Goal: Information Seeking & Learning: Learn about a topic

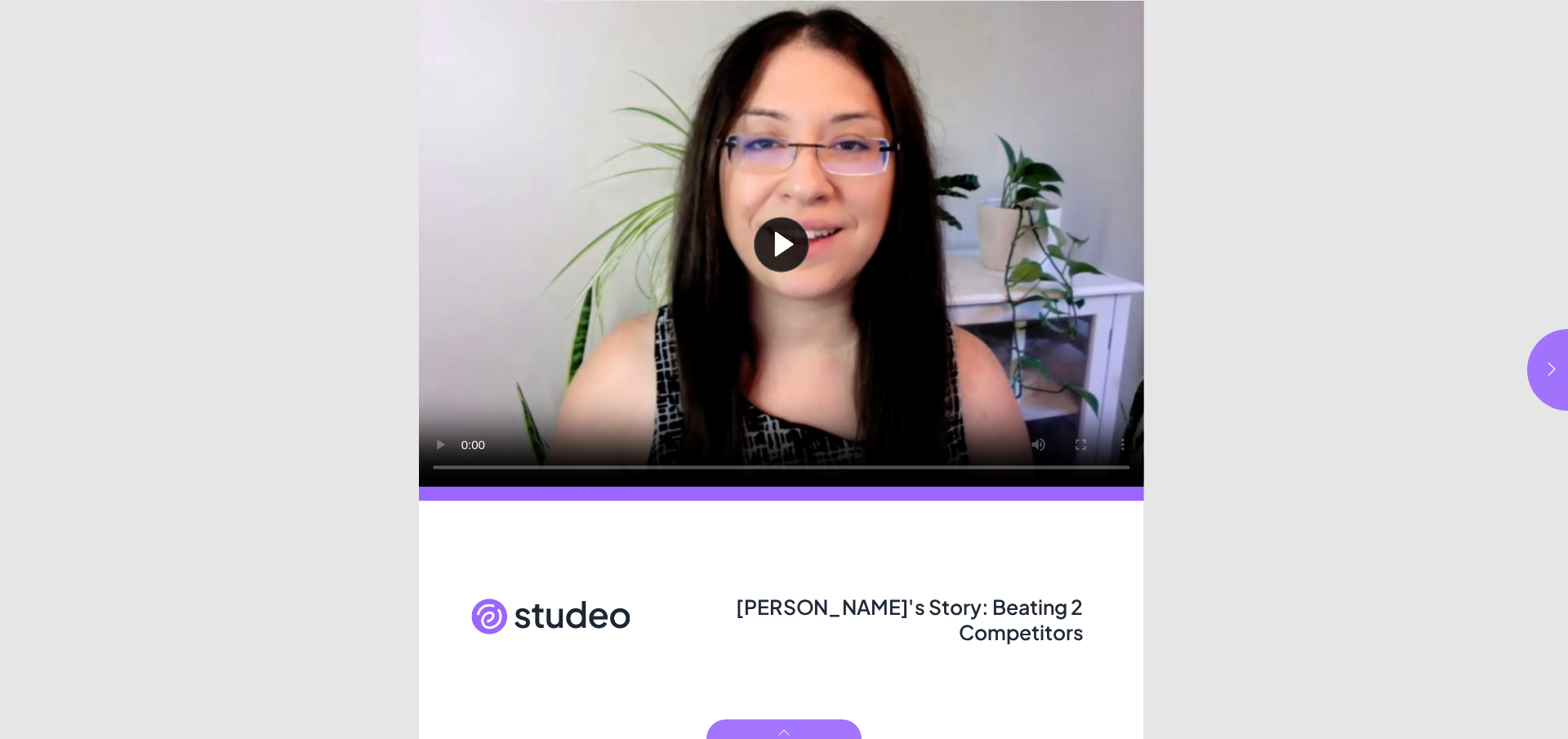
click at [787, 325] on button "Play video" at bounding box center [782, 244] width 725 height 486
click at [1564, 370] on button "button" at bounding box center [1567, 370] width 82 height 82
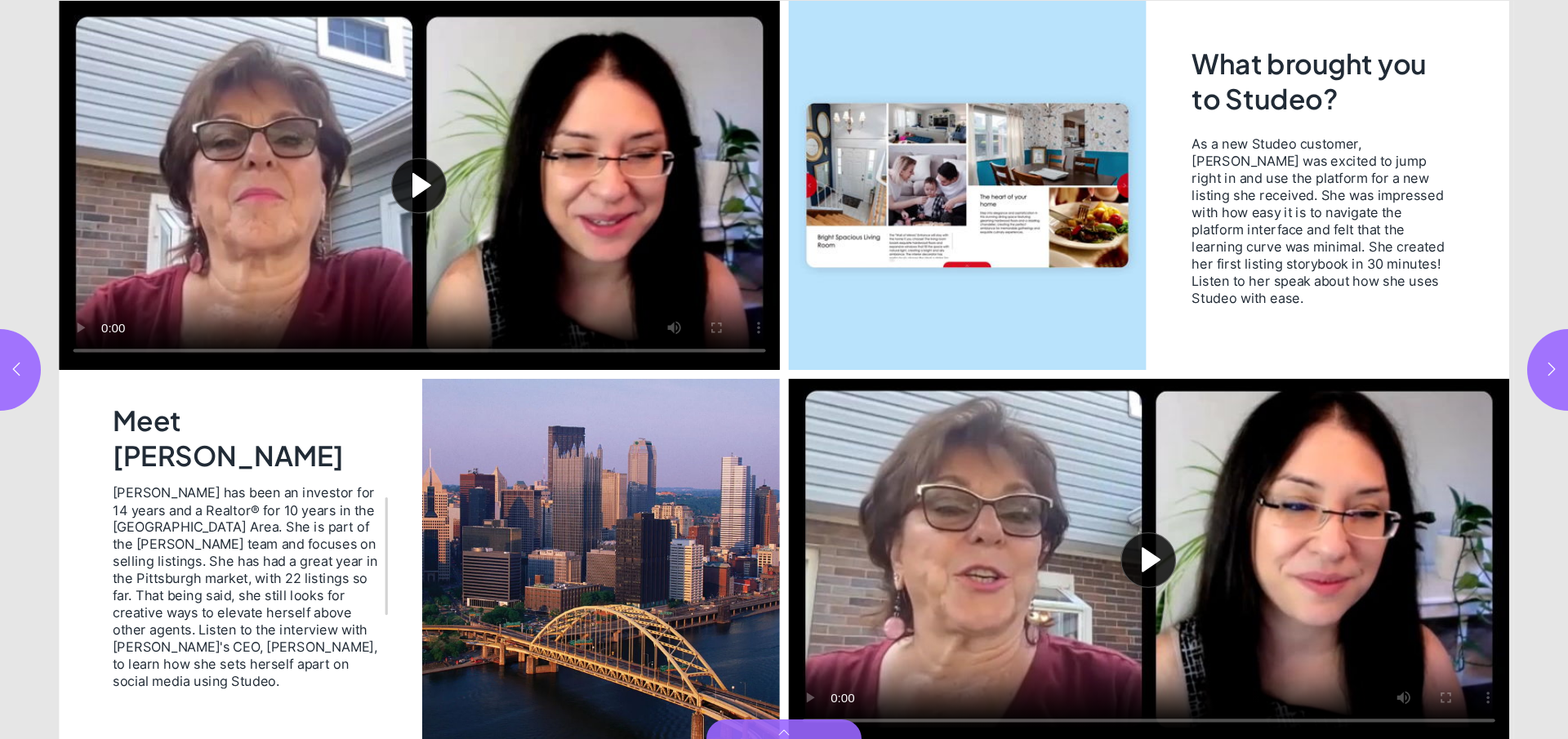
click at [426, 181] on button "Play video" at bounding box center [418, 185] width 721 height 370
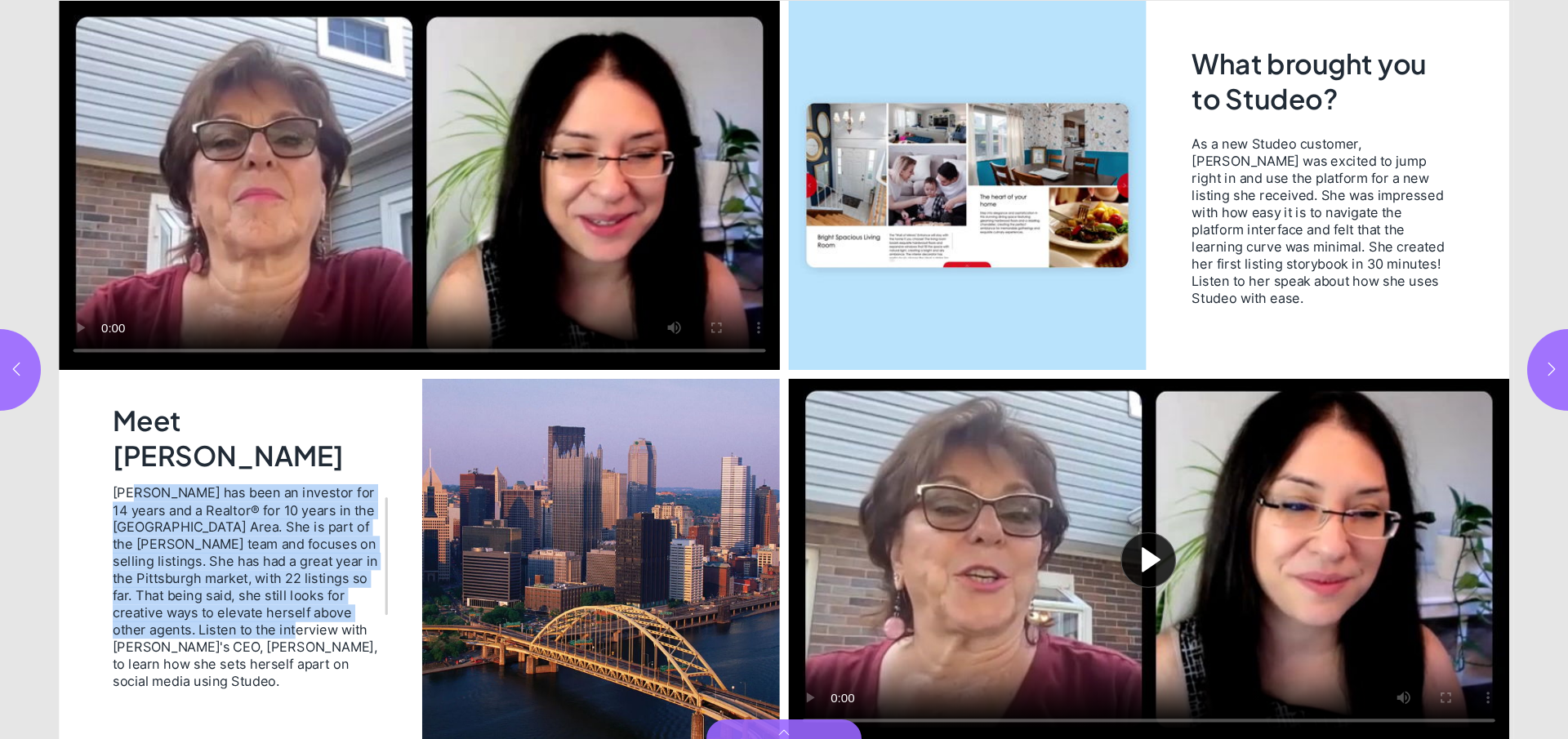
drag, startPoint x: 137, startPoint y: 499, endPoint x: 356, endPoint y: 603, distance: 242.4
click at [321, 632] on span "[PERSON_NAME] has been an investor for 14 years and a Realtor® for 10 years in …" at bounding box center [246, 586] width 268 height 205
click at [1548, 370] on icon "button" at bounding box center [1551, 369] width 16 height 16
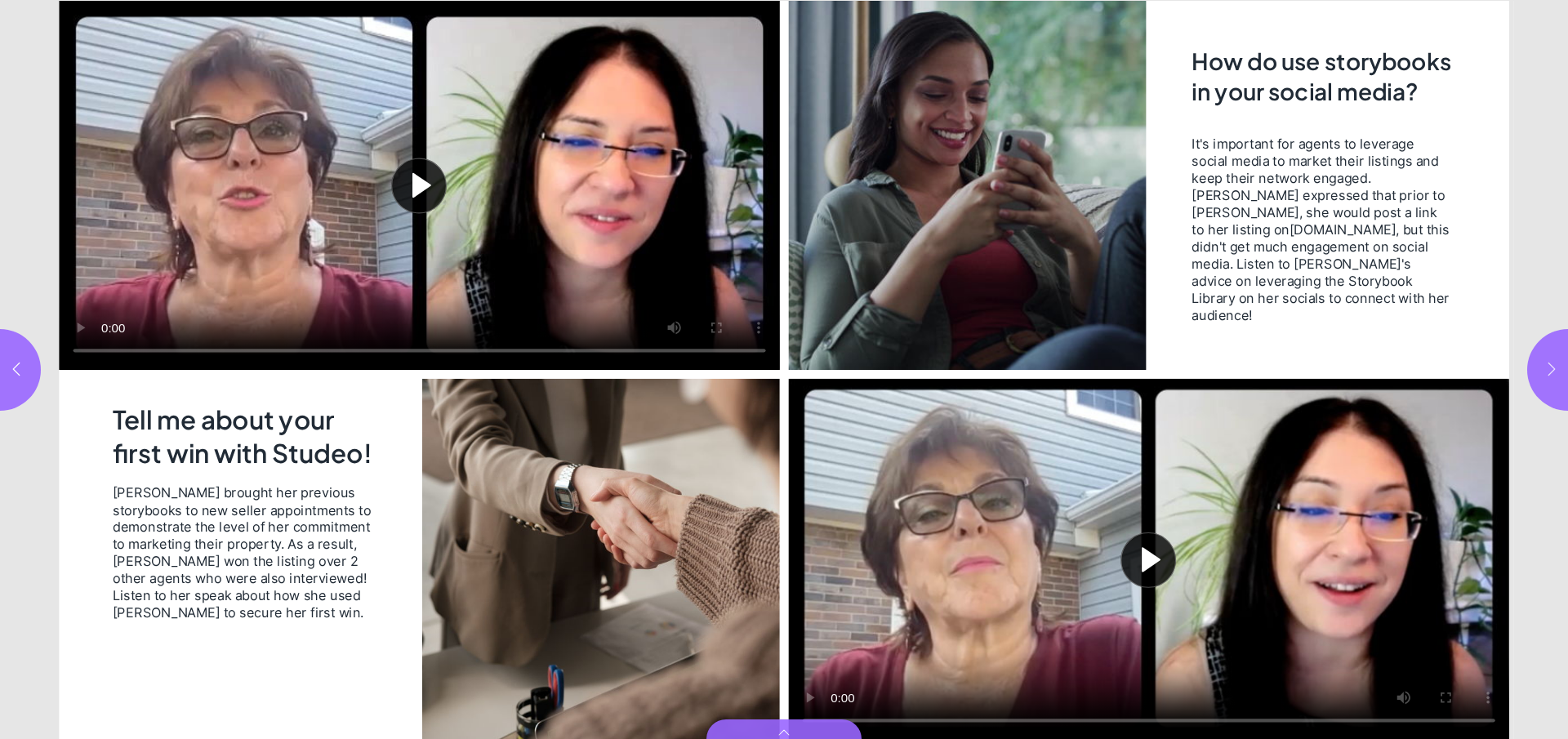
click at [1550, 367] on icon "button" at bounding box center [1551, 369] width 16 height 16
type input "*"
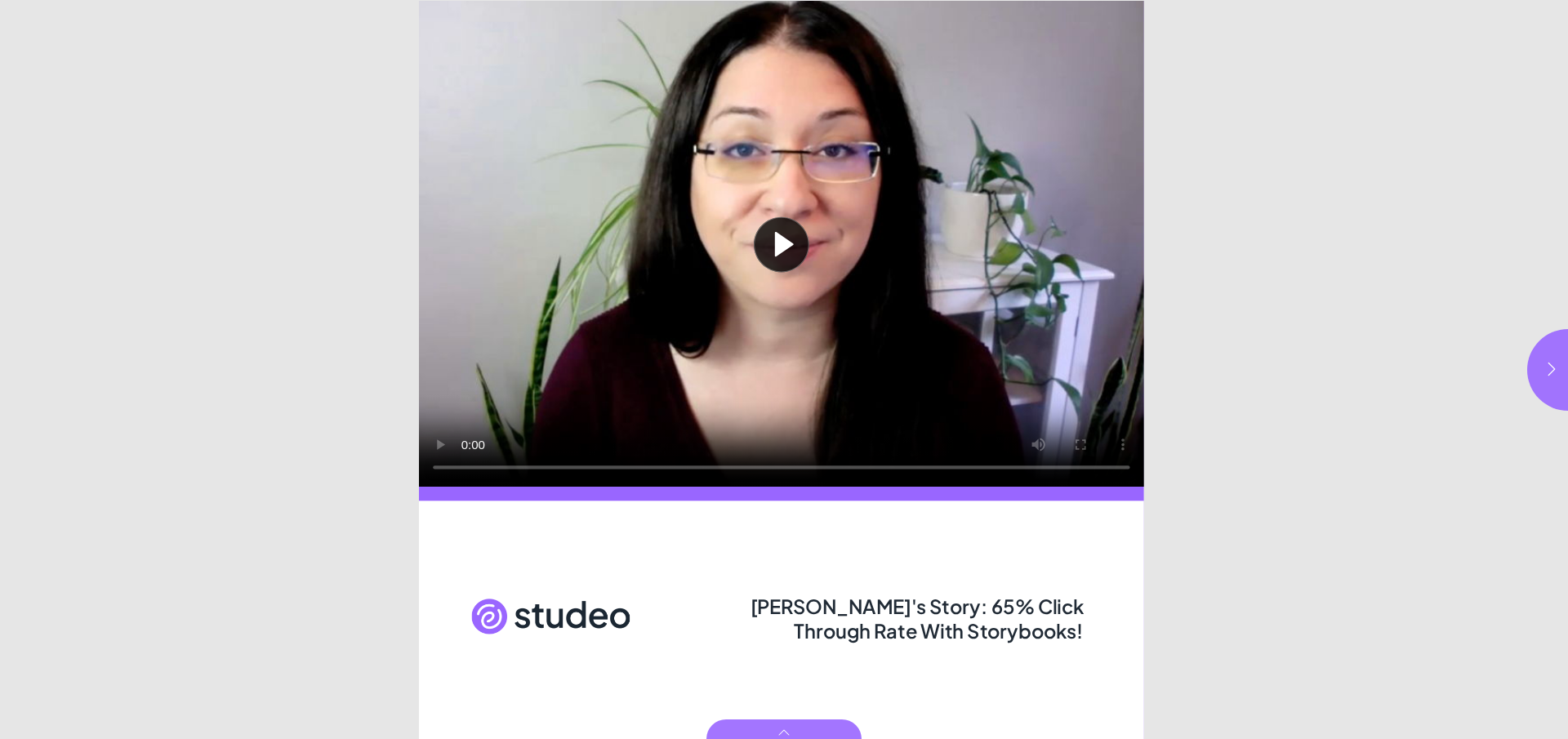
click at [1079, 465] on button "Play video" at bounding box center [782, 244] width 725 height 486
click at [1551, 372] on icon "button" at bounding box center [1552, 370] width 8 height 13
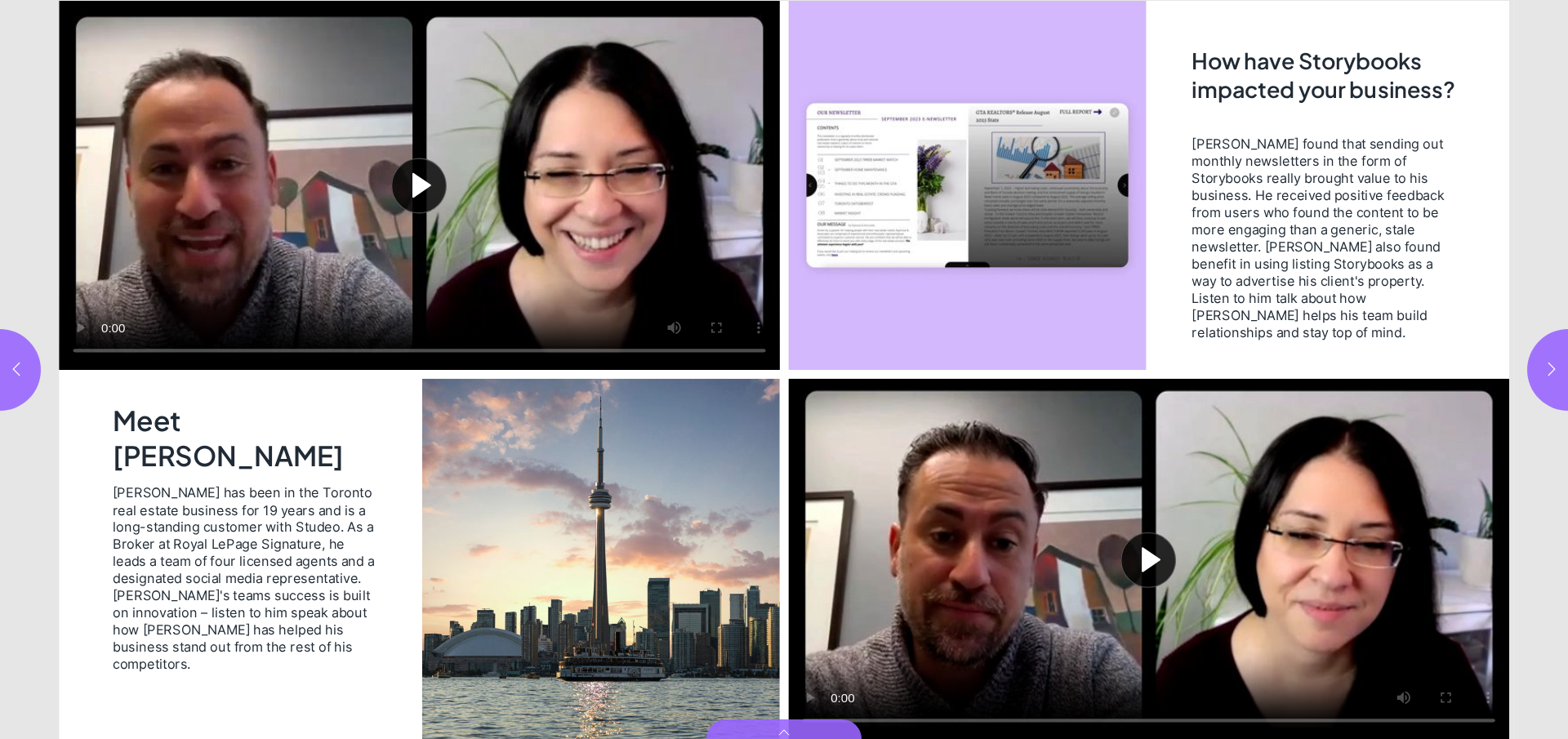
click at [80, 325] on button "Play video" at bounding box center [418, 185] width 721 height 370
drag, startPoint x: 249, startPoint y: 513, endPoint x: 267, endPoint y: 516, distance: 18.2
click at [271, 513] on span "Emilio has been in the Toronto real estate business for 19 years and is a long-…" at bounding box center [246, 578] width 268 height 189
drag, startPoint x: 194, startPoint y: 529, endPoint x: 225, endPoint y: 530, distance: 31.0
click at [222, 530] on span "Emilio has been in the Toronto real estate business for 19 years and is a long-…" at bounding box center [246, 578] width 268 height 189
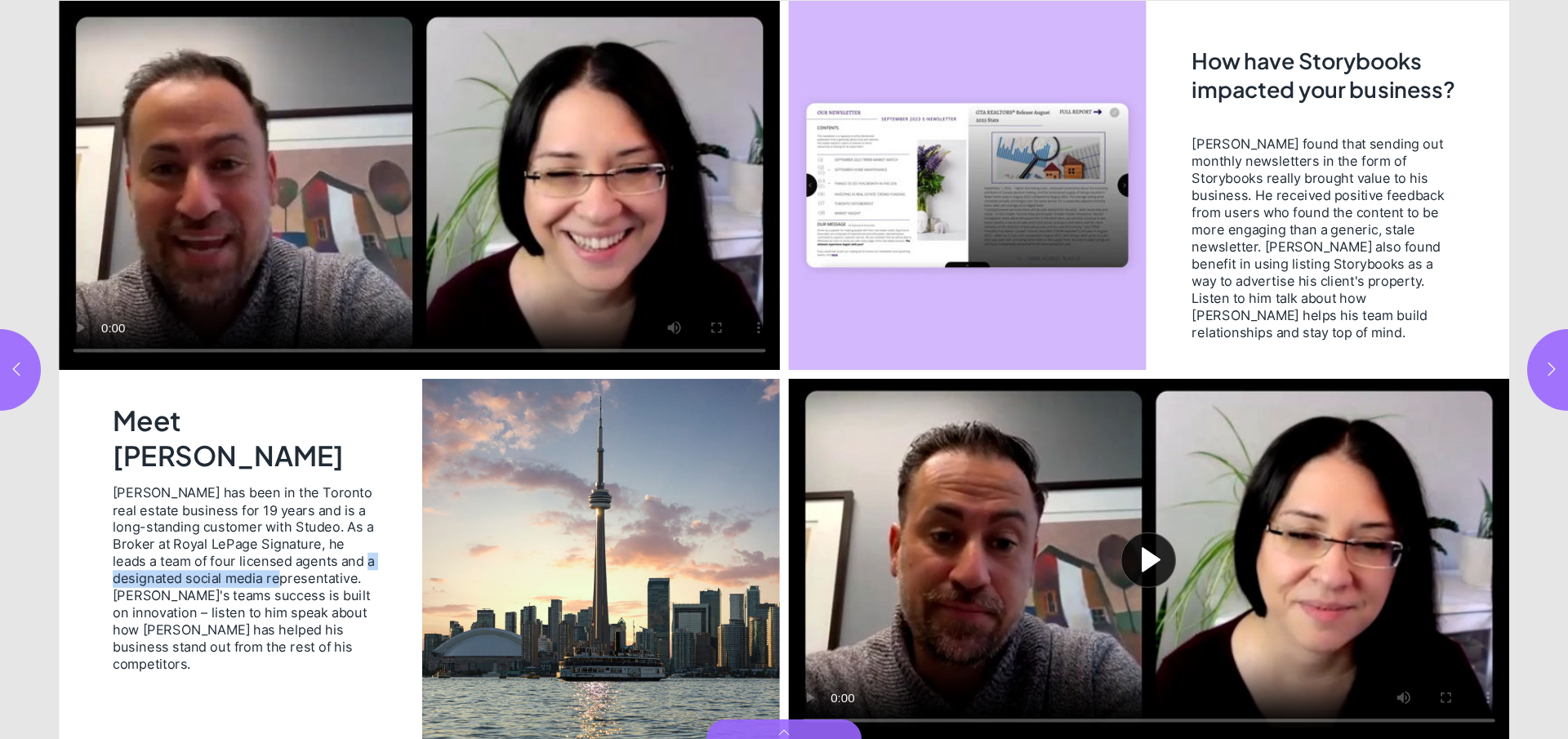
drag, startPoint x: 145, startPoint y: 581, endPoint x: 326, endPoint y: 581, distance: 181.0
click at [326, 581] on span "Emilio has been in the Toronto real estate business for 19 years and is a long-…" at bounding box center [246, 578] width 268 height 189
drag, startPoint x: 125, startPoint y: 595, endPoint x: 332, endPoint y: 588, distance: 207.1
click at [332, 588] on span "Emilio has been in the Toronto real estate business for 19 years and is a long-…" at bounding box center [246, 578] width 268 height 189
click at [257, 572] on span "Emilio has been in the Toronto real estate business for 19 years and is a long-…" at bounding box center [246, 578] width 268 height 189
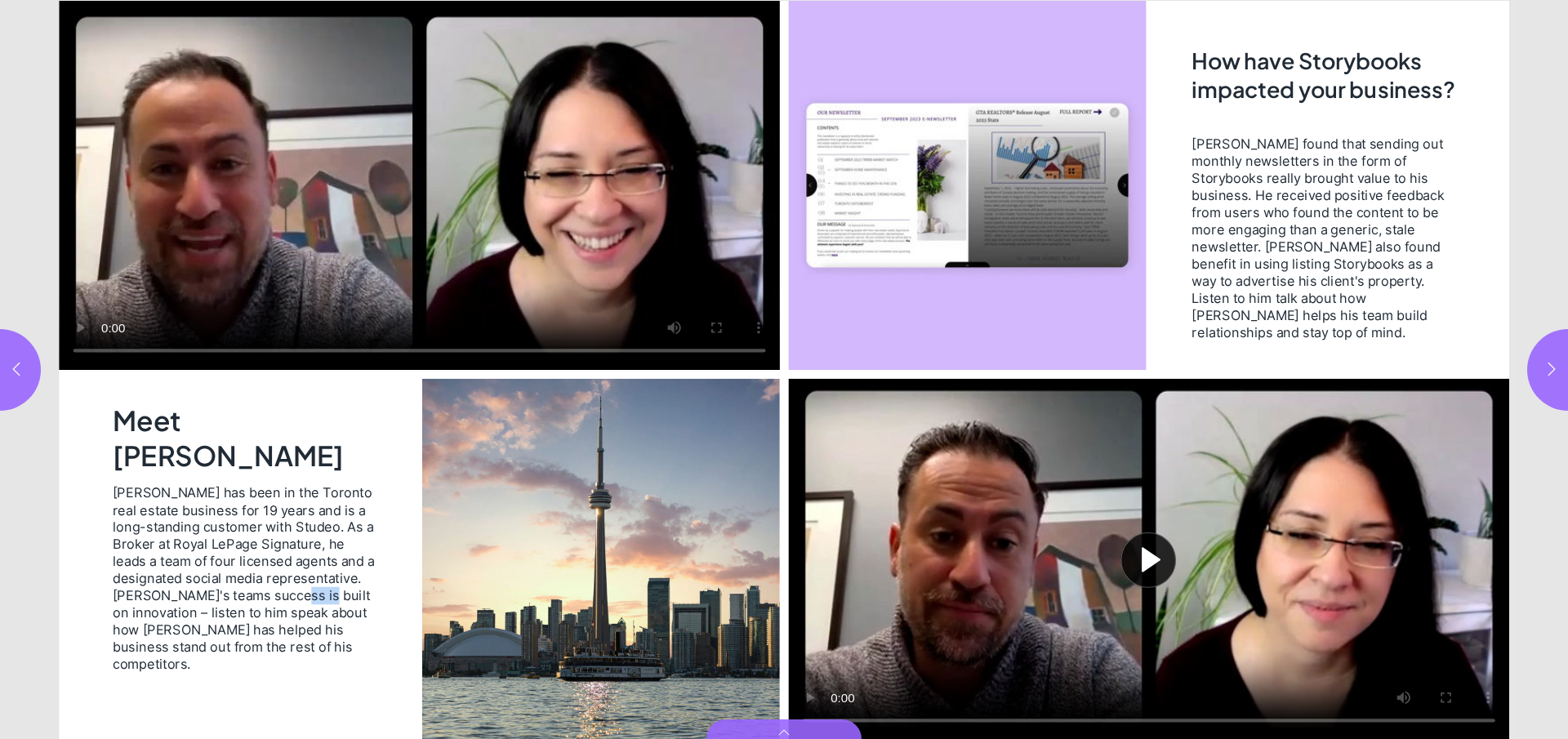
drag, startPoint x: 136, startPoint y: 615, endPoint x: 335, endPoint y: 604, distance: 199.3
click at [334, 604] on span "Emilio has been in the Toronto real estate business for 19 years and is a long-…" at bounding box center [246, 578] width 268 height 189
click at [328, 612] on span "Emilio has been in the Toronto real estate business for 19 years and is a long-…" at bounding box center [246, 578] width 268 height 189
drag, startPoint x: 378, startPoint y: 617, endPoint x: 156, endPoint y: 606, distance: 222.3
click at [156, 606] on span "Emilio has been in the Toronto real estate business for 19 years and is a long-…" at bounding box center [246, 578] width 268 height 189
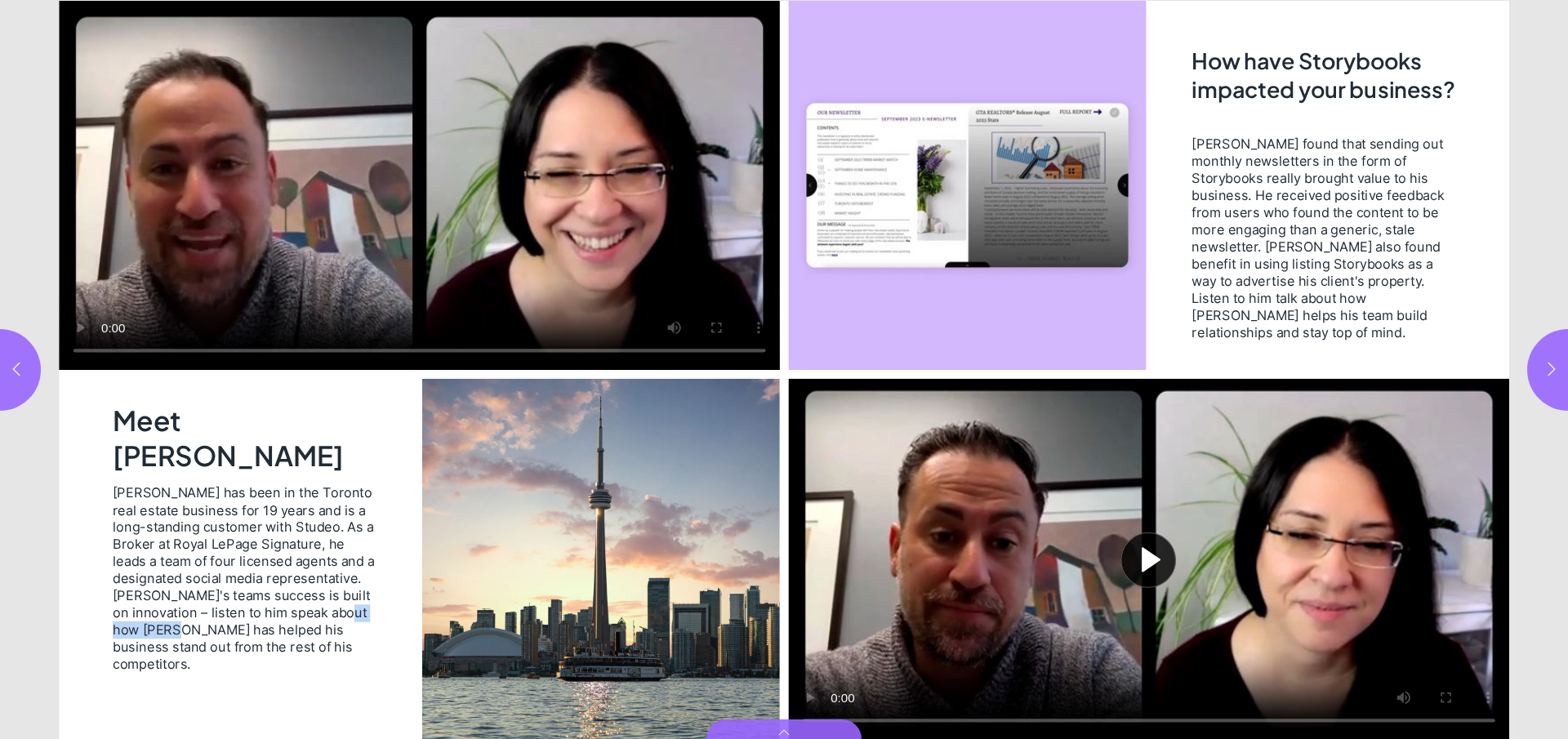
drag, startPoint x: 161, startPoint y: 632, endPoint x: 239, endPoint y: 630, distance: 78.0
click at [239, 630] on span "Emilio has been in the Toronto real estate business for 19 years and is a long-…" at bounding box center [246, 578] width 268 height 189
drag, startPoint x: 186, startPoint y: 650, endPoint x: 260, endPoint y: 644, distance: 74.2
click at [260, 644] on span "Emilio has been in the Toronto real estate business for 19 years and is a long-…" at bounding box center [246, 578] width 268 height 189
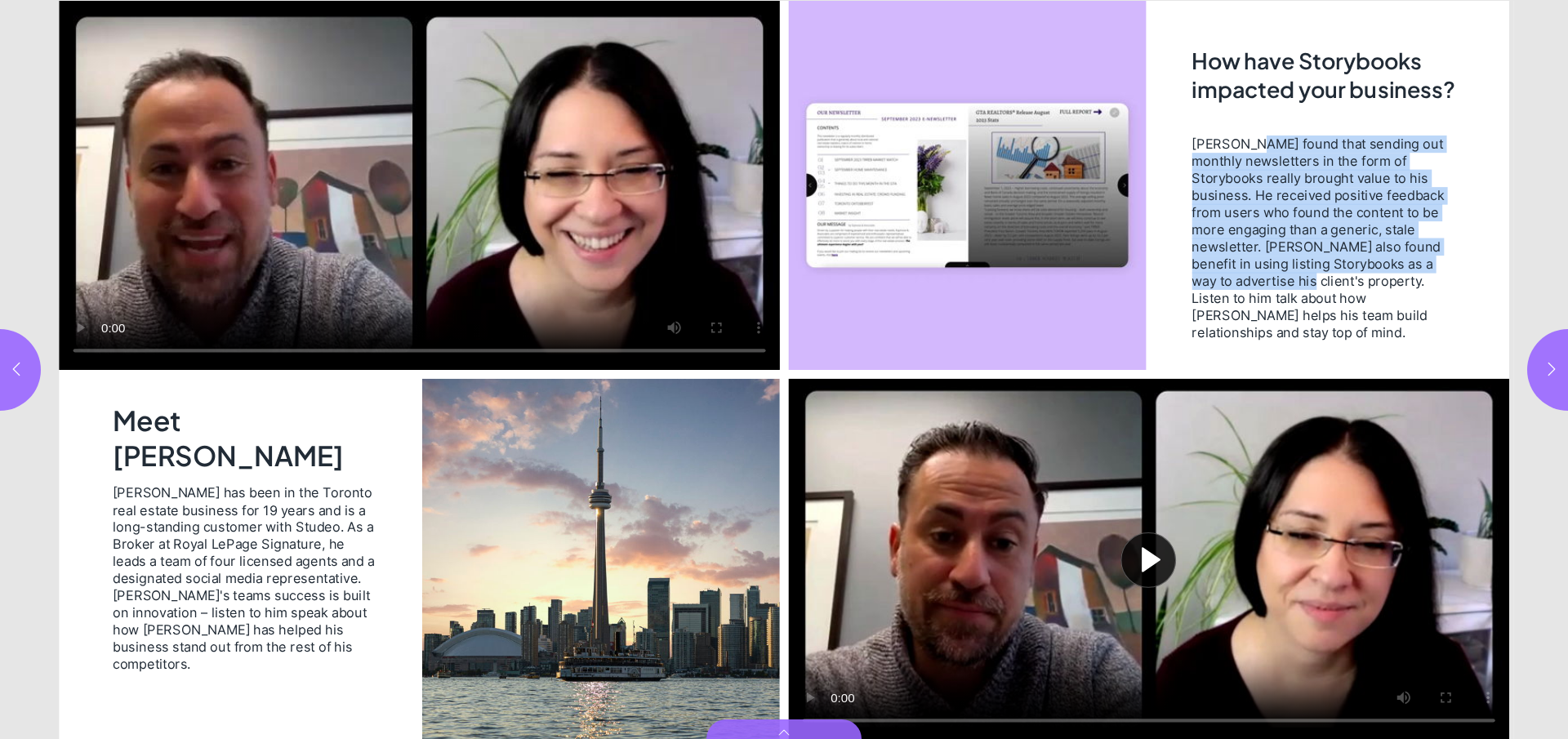
drag, startPoint x: 1244, startPoint y: 149, endPoint x: 1350, endPoint y: 278, distance: 167.0
click at [1350, 278] on span "Emilio found that sending out monthly newsletters in the form of Storybooks rea…" at bounding box center [1321, 237] width 259 height 205
click at [1213, 173] on span "Emilio found that sending out monthly newsletters in the form of Storybooks rea…" at bounding box center [1321, 237] width 259 height 205
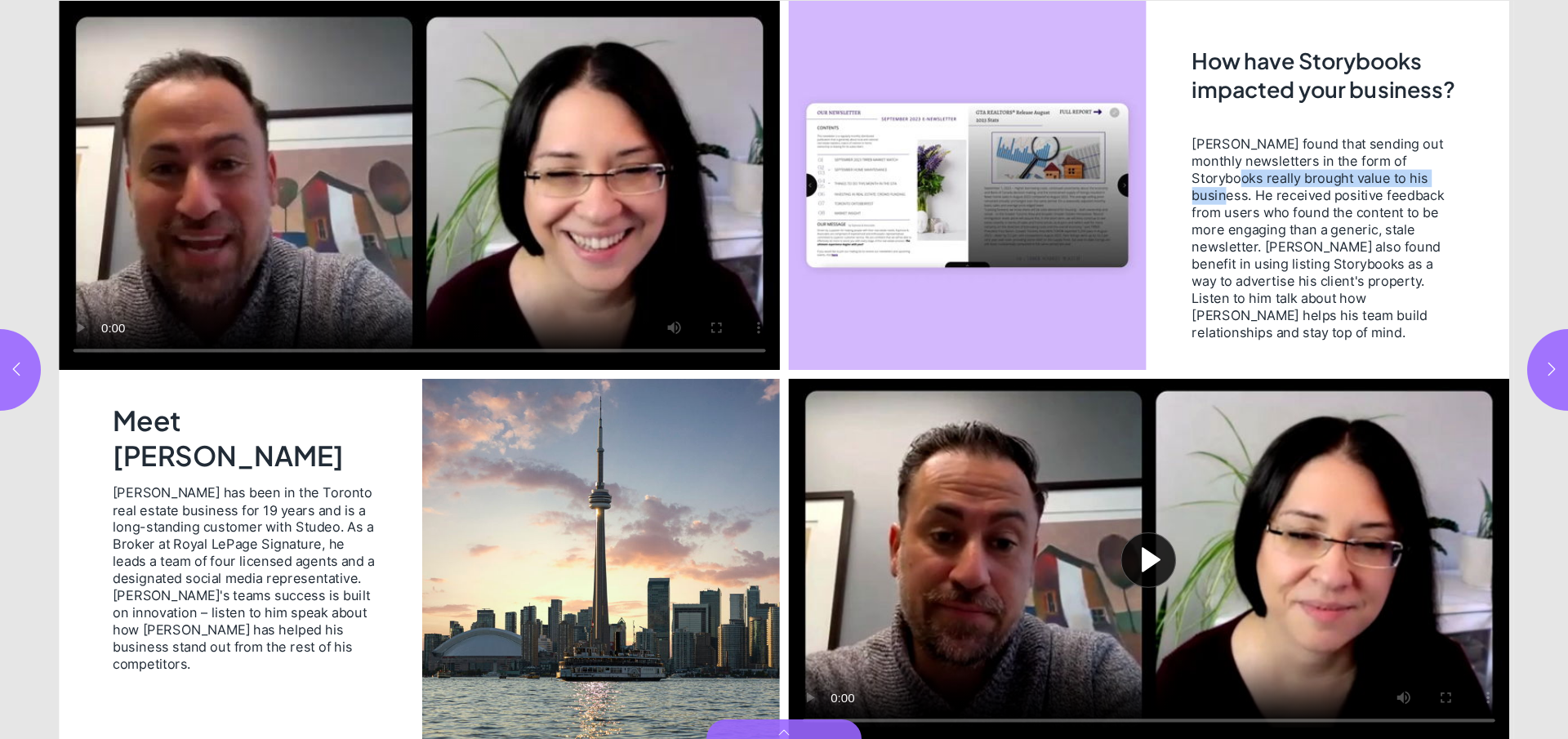
drag, startPoint x: 1209, startPoint y: 182, endPoint x: 1446, endPoint y: 178, distance: 237.0
click at [1446, 178] on span "Emilio found that sending out monthly newsletters in the form of Storybooks rea…" at bounding box center [1321, 237] width 259 height 205
drag, startPoint x: 1221, startPoint y: 190, endPoint x: 1423, endPoint y: 190, distance: 202.0
click at [1423, 190] on span "Emilio found that sending out monthly newsletters in the form of Storybooks rea…" at bounding box center [1321, 237] width 259 height 205
drag, startPoint x: 1202, startPoint y: 211, endPoint x: 1433, endPoint y: 212, distance: 231.0
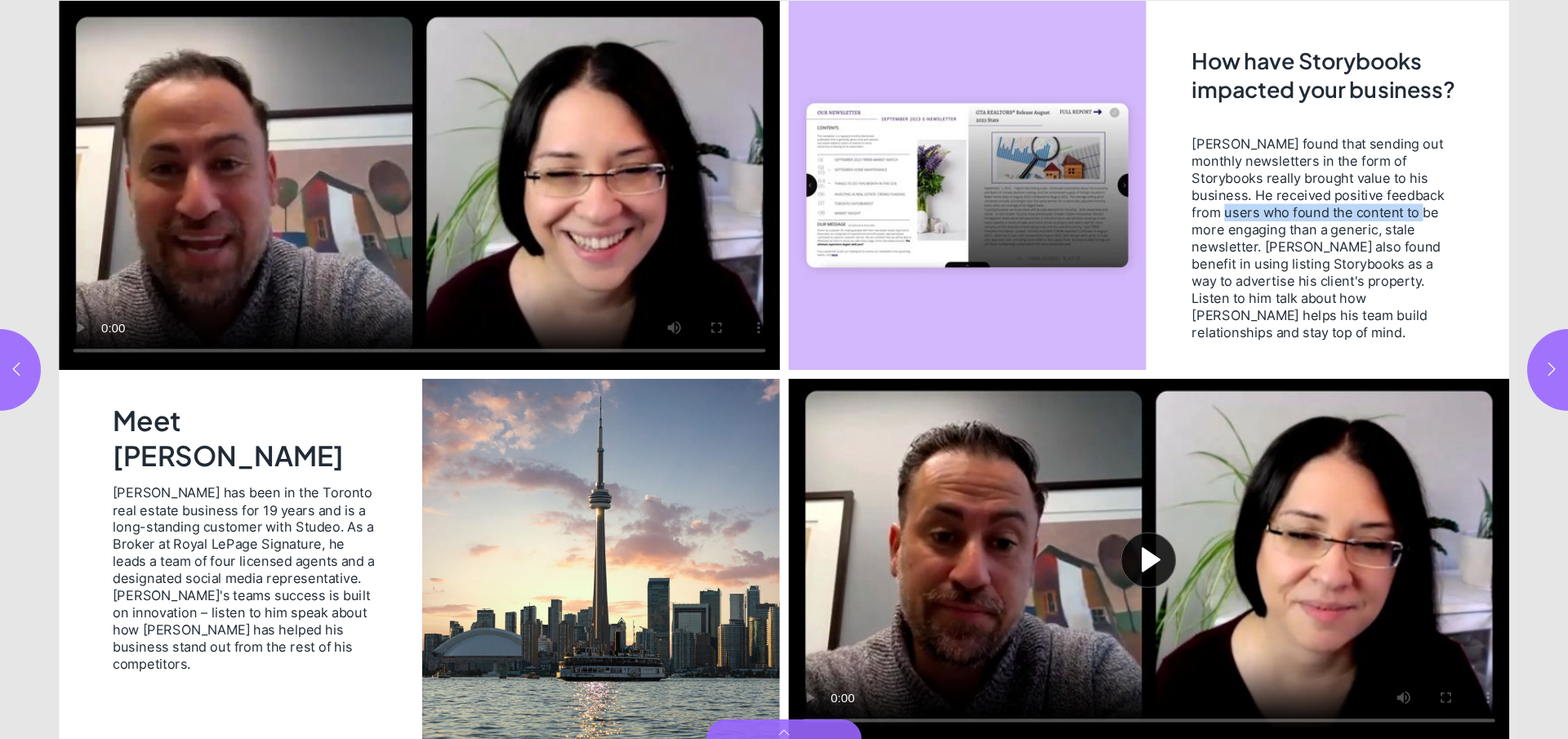
click at [1433, 212] on span "Emilio found that sending out monthly newsletters in the form of Storybooks rea…" at bounding box center [1321, 237] width 259 height 205
drag, startPoint x: 1217, startPoint y: 231, endPoint x: 1375, endPoint y: 238, distance: 158.2
click at [1375, 239] on span "Emilio found that sending out monthly newsletters in the form of Storybooks rea…" at bounding box center [1321, 237] width 259 height 205
click at [1230, 247] on span "Emilio found that sending out monthly newsletters in the form of Storybooks rea…" at bounding box center [1321, 237] width 259 height 205
drag, startPoint x: 1265, startPoint y: 247, endPoint x: 1442, endPoint y: 250, distance: 177.0
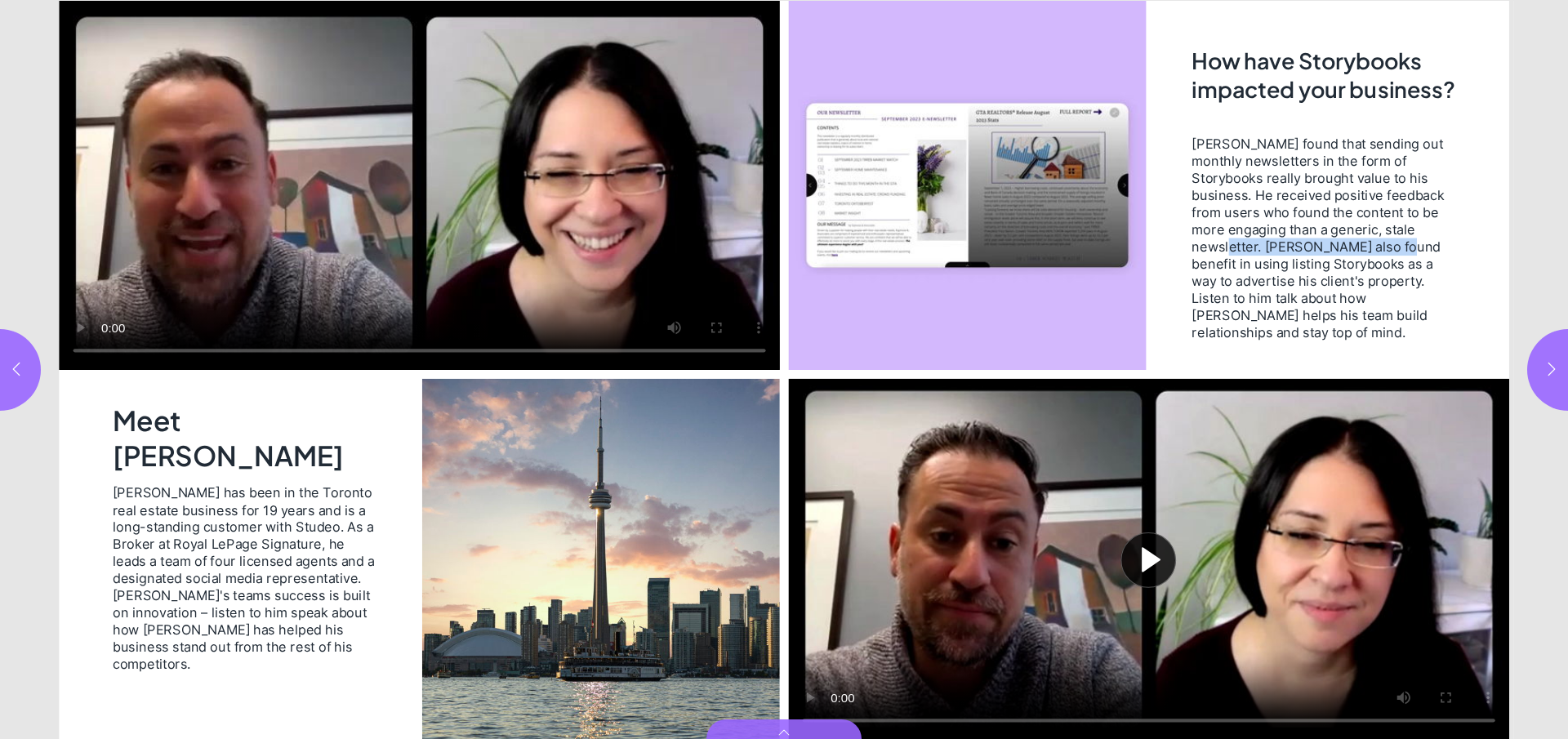
click at [1442, 250] on span "Emilio found that sending out monthly newsletters in the form of Storybooks rea…" at bounding box center [1321, 237] width 259 height 205
drag, startPoint x: 1211, startPoint y: 266, endPoint x: 1420, endPoint y: 264, distance: 209.0
click at [1420, 264] on span "Emilio found that sending out monthly newsletters in the form of Storybooks rea…" at bounding box center [1321, 237] width 259 height 205
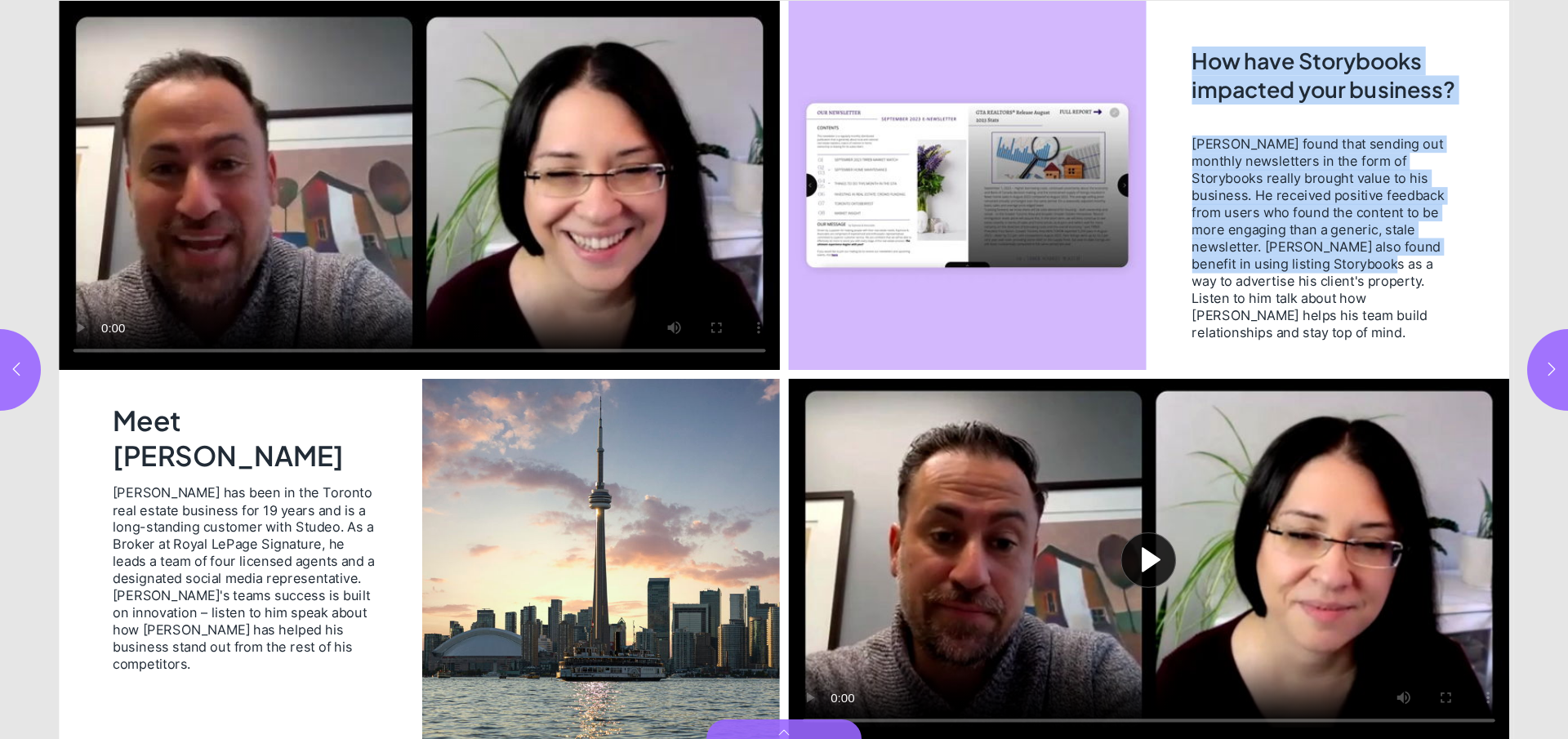
drag, startPoint x: 1196, startPoint y: 284, endPoint x: 1468, endPoint y: 288, distance: 272.0
click at [1468, 288] on div "Play video How have Storybooks impacted your business? Emilio found that sendin…" at bounding box center [1149, 370] width 729 height 739
click at [1551, 370] on icon "button" at bounding box center [1551, 369] width 16 height 16
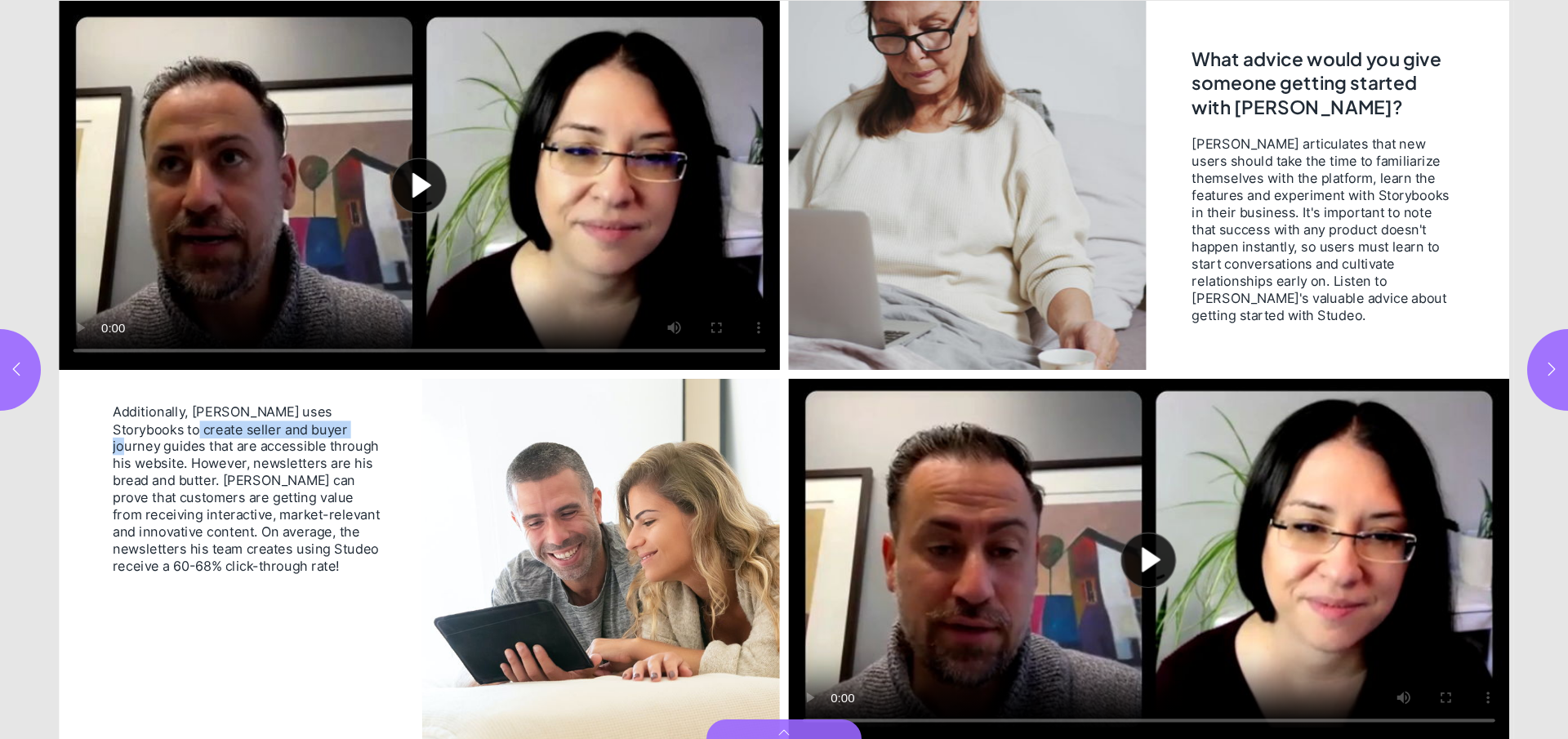
drag, startPoint x: 151, startPoint y: 428, endPoint x: 298, endPoint y: 428, distance: 147.0
click at [299, 427] on span "Additionally, Emilio uses Storybooks to create seller and buyer journey guides …" at bounding box center [246, 489] width 268 height 172
click at [82, 326] on button "Play video" at bounding box center [418, 185] width 721 height 370
click at [324, 431] on span "Additionally, Emilio uses Storybooks to create seller and buyer journey guides …" at bounding box center [246, 489] width 268 height 172
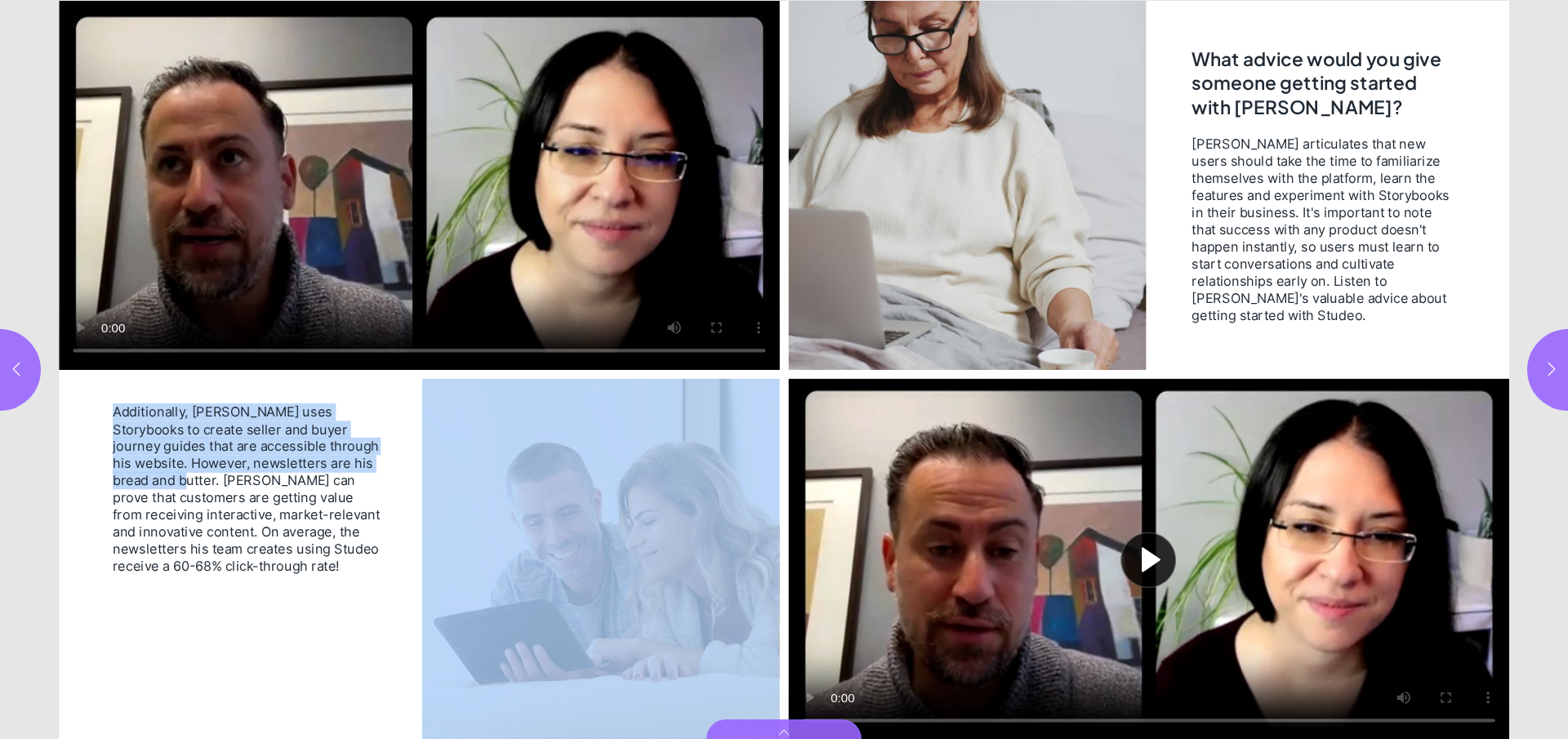
drag, startPoint x: 160, startPoint y: 479, endPoint x: 400, endPoint y: 479, distance: 240.0
click at [400, 479] on div "Additionally, Emilio uses Storybooks to create seller and buyer journey guides …" at bounding box center [419, 370] width 729 height 739
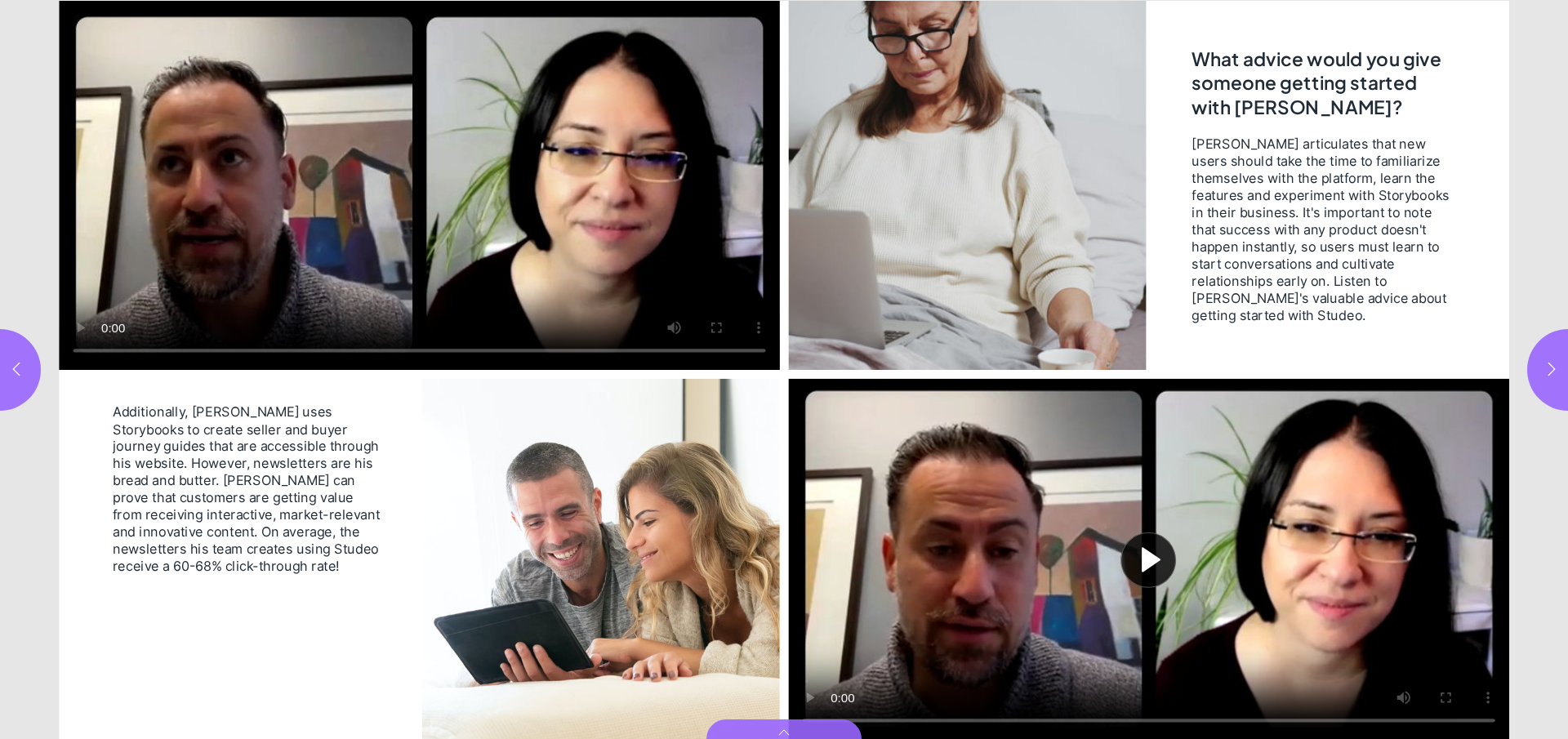
click at [217, 496] on span "Additionally, Emilio uses Storybooks to create seller and buyer journey guides …" at bounding box center [246, 489] width 268 height 172
drag, startPoint x: 160, startPoint y: 496, endPoint x: 363, endPoint y: 496, distance: 203.0
click at [363, 496] on span "Additionally, Emilio uses Storybooks to create seller and buyer journey guides …" at bounding box center [246, 489] width 268 height 172
drag, startPoint x: 122, startPoint y: 515, endPoint x: 364, endPoint y: 522, distance: 242.1
click at [364, 521] on span "Additionally, Emilio uses Storybooks to create seller and buyer journey guides …" at bounding box center [246, 489] width 268 height 172
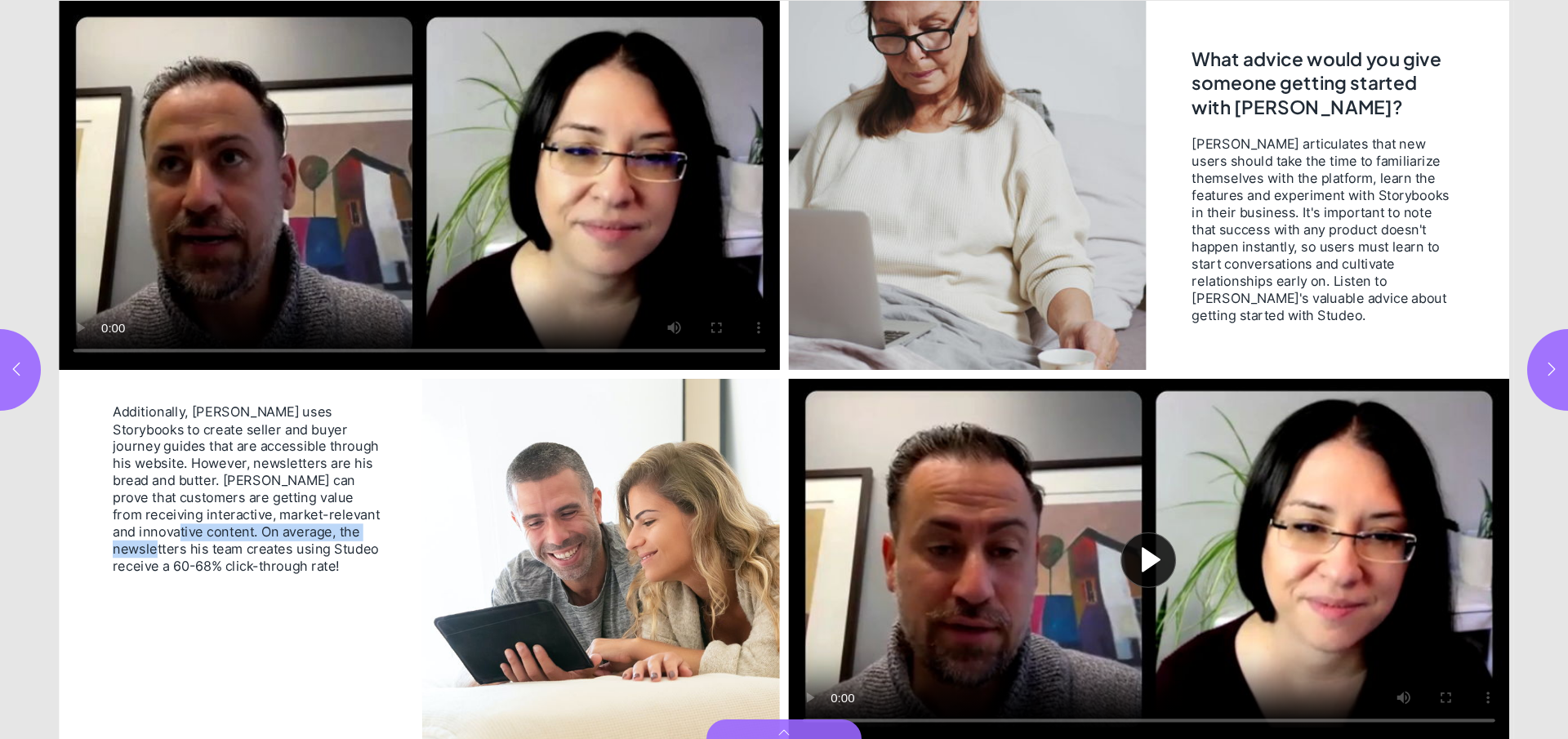
drag, startPoint x: 117, startPoint y: 533, endPoint x: 354, endPoint y: 532, distance: 237.0
click at [354, 532] on span "Additionally, Emilio uses Storybooks to create seller and buyer journey guides …" at bounding box center [246, 489] width 268 height 172
click at [237, 528] on span "Additionally, Emilio uses Storybooks to create seller and buyer journey guides …" at bounding box center [246, 489] width 268 height 172
drag, startPoint x: 178, startPoint y: 533, endPoint x: 302, endPoint y: 540, distance: 124.2
click at [302, 539] on span "Additionally, Emilio uses Storybooks to create seller and buyer journey guides …" at bounding box center [246, 489] width 268 height 172
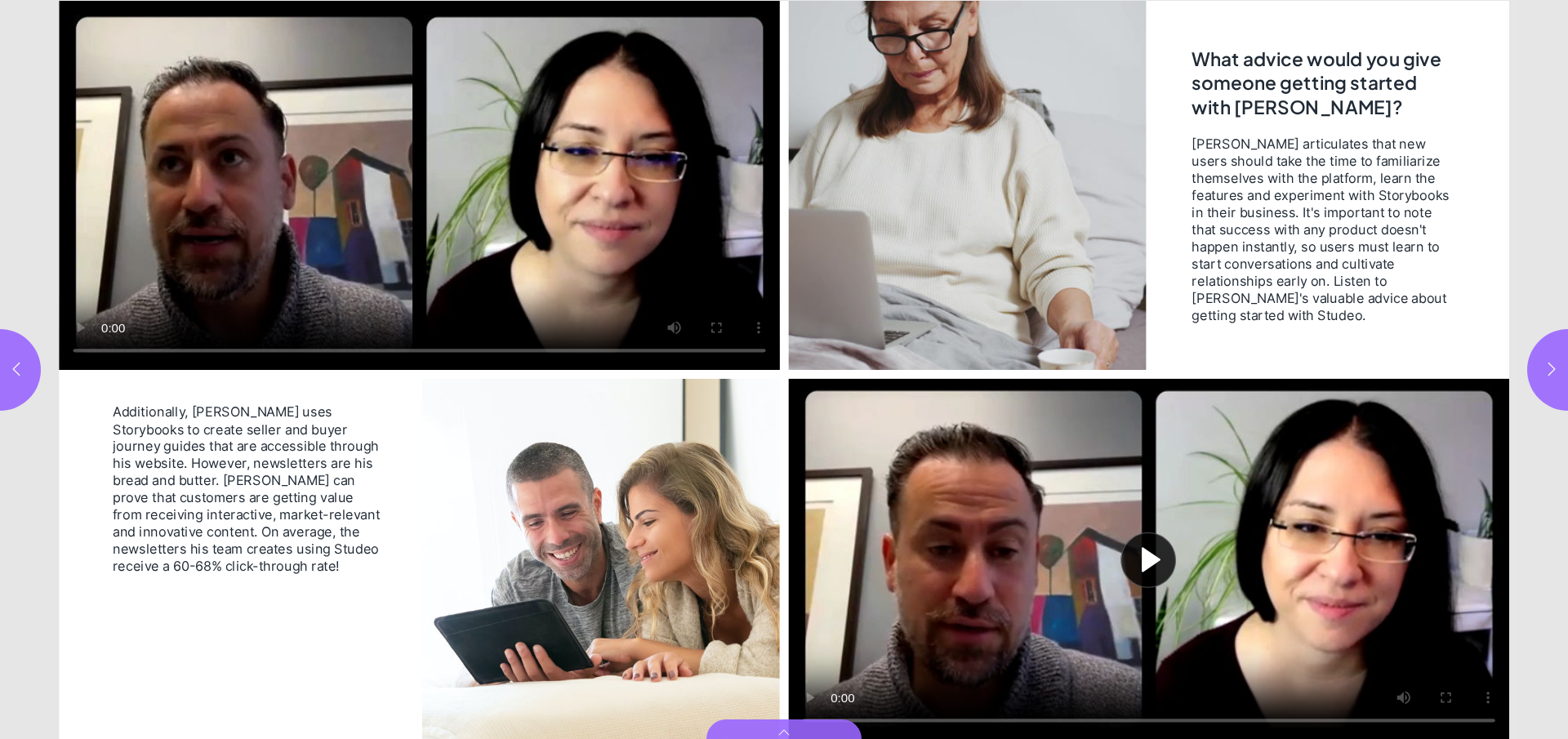
click at [254, 554] on span "Additionally, Emilio uses Storybooks to create seller and buyer journey guides …" at bounding box center [246, 489] width 268 height 172
drag, startPoint x: 359, startPoint y: 551, endPoint x: 133, endPoint y: 534, distance: 226.6
click at [133, 534] on span "Additionally, Emilio uses Storybooks to create seller and buyer journey guides …" at bounding box center [246, 489] width 268 height 172
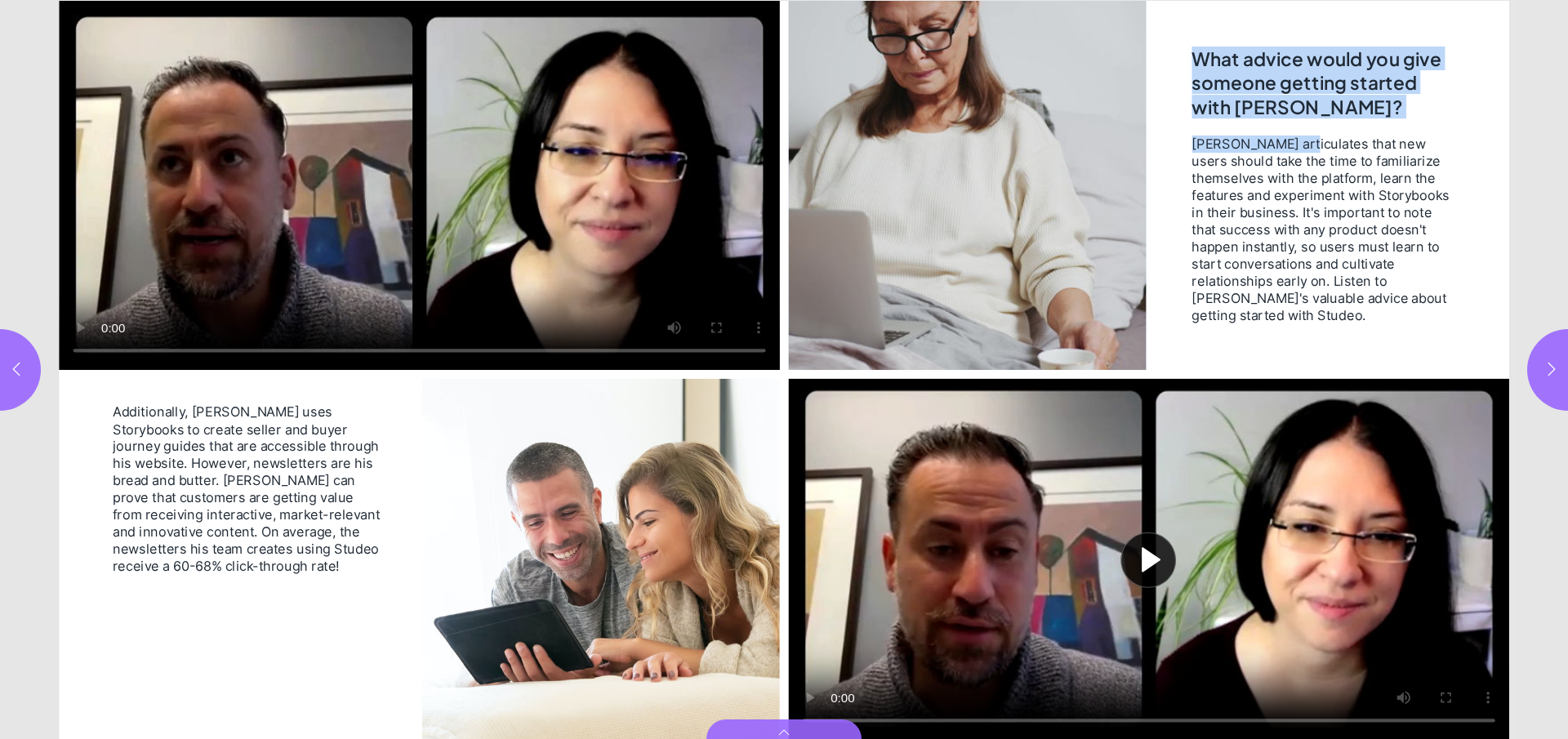
drag, startPoint x: 1301, startPoint y: 145, endPoint x: 1443, endPoint y: 149, distance: 142.1
click at [1467, 145] on div "Play video What advice would you give someone getting started with Studeo? Emil…" at bounding box center [1149, 370] width 729 height 739
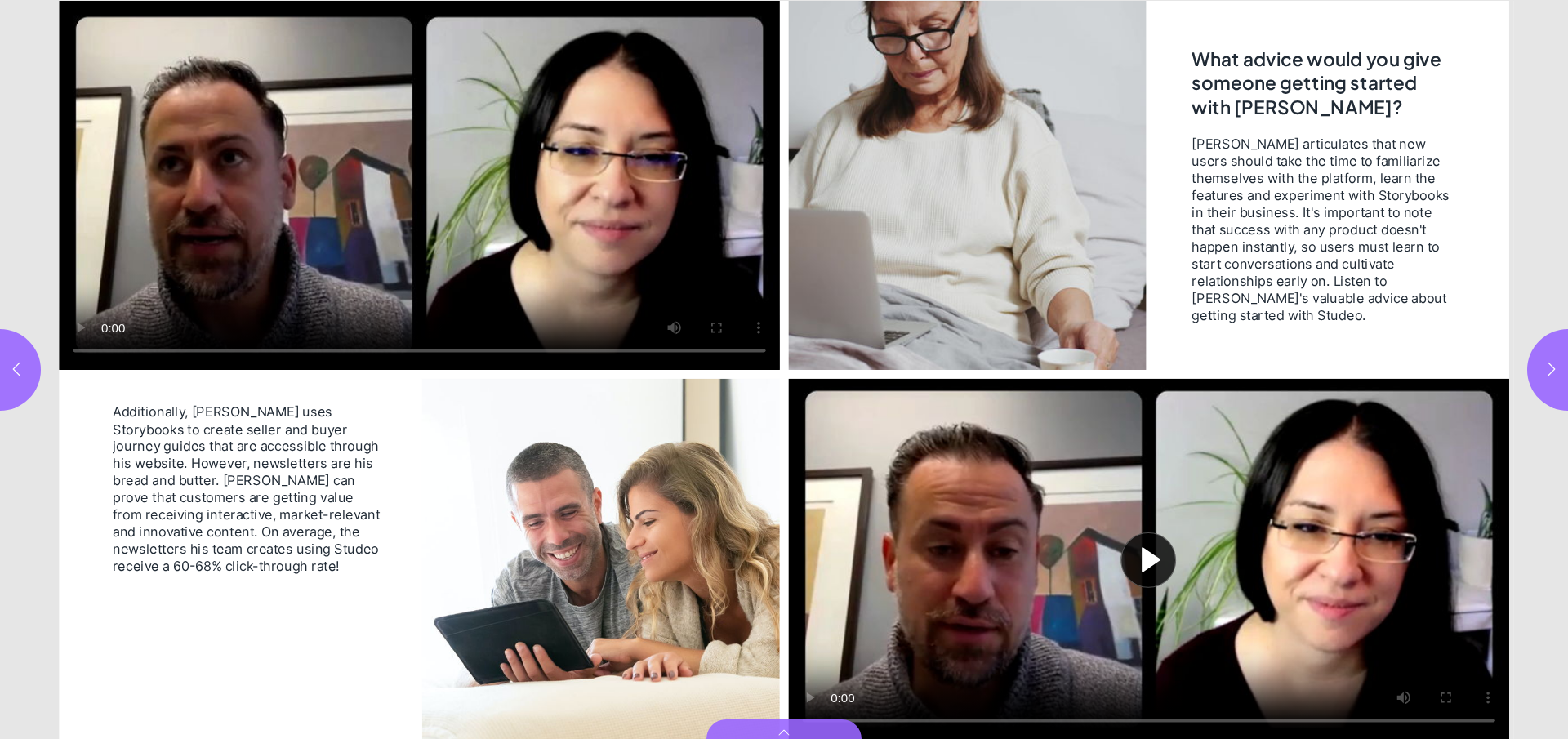
click at [1208, 162] on span "Emilio articulates that new users should take the time to familiarize themselve…" at bounding box center [1321, 228] width 259 height 189
drag, startPoint x: 1193, startPoint y: 165, endPoint x: 1288, endPoint y: 178, distance: 95.9
click at [1399, 164] on span "Emilio articulates that new users should take the time to familiarize themselve…" at bounding box center [1321, 228] width 259 height 189
drag, startPoint x: 1248, startPoint y: 179, endPoint x: 1418, endPoint y: 179, distance: 170.0
click at [1418, 179] on span "Emilio articulates that new users should take the time to familiarize themselve…" at bounding box center [1321, 228] width 259 height 189
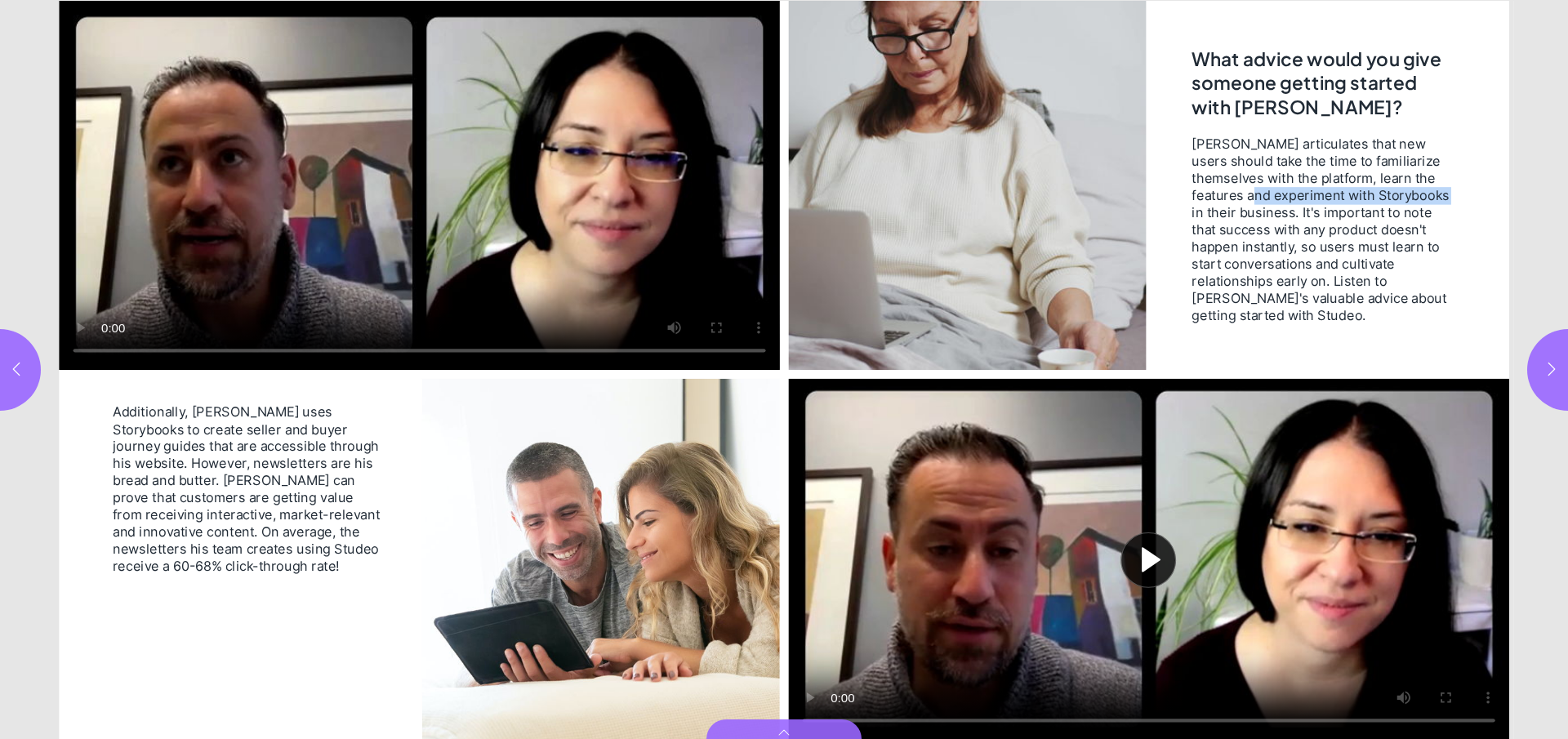
drag, startPoint x: 1221, startPoint y: 196, endPoint x: 1411, endPoint y: 190, distance: 190.1
click at [1411, 190] on span "Emilio articulates that new users should take the time to familiarize themselve…" at bounding box center [1321, 228] width 259 height 189
drag, startPoint x: 1208, startPoint y: 215, endPoint x: 1430, endPoint y: 214, distance: 222.0
click at [1432, 214] on span "Emilio articulates that new users should take the time to familiarize themselve…" at bounding box center [1321, 228] width 259 height 189
drag, startPoint x: 1212, startPoint y: 232, endPoint x: 1384, endPoint y: 232, distance: 172.0
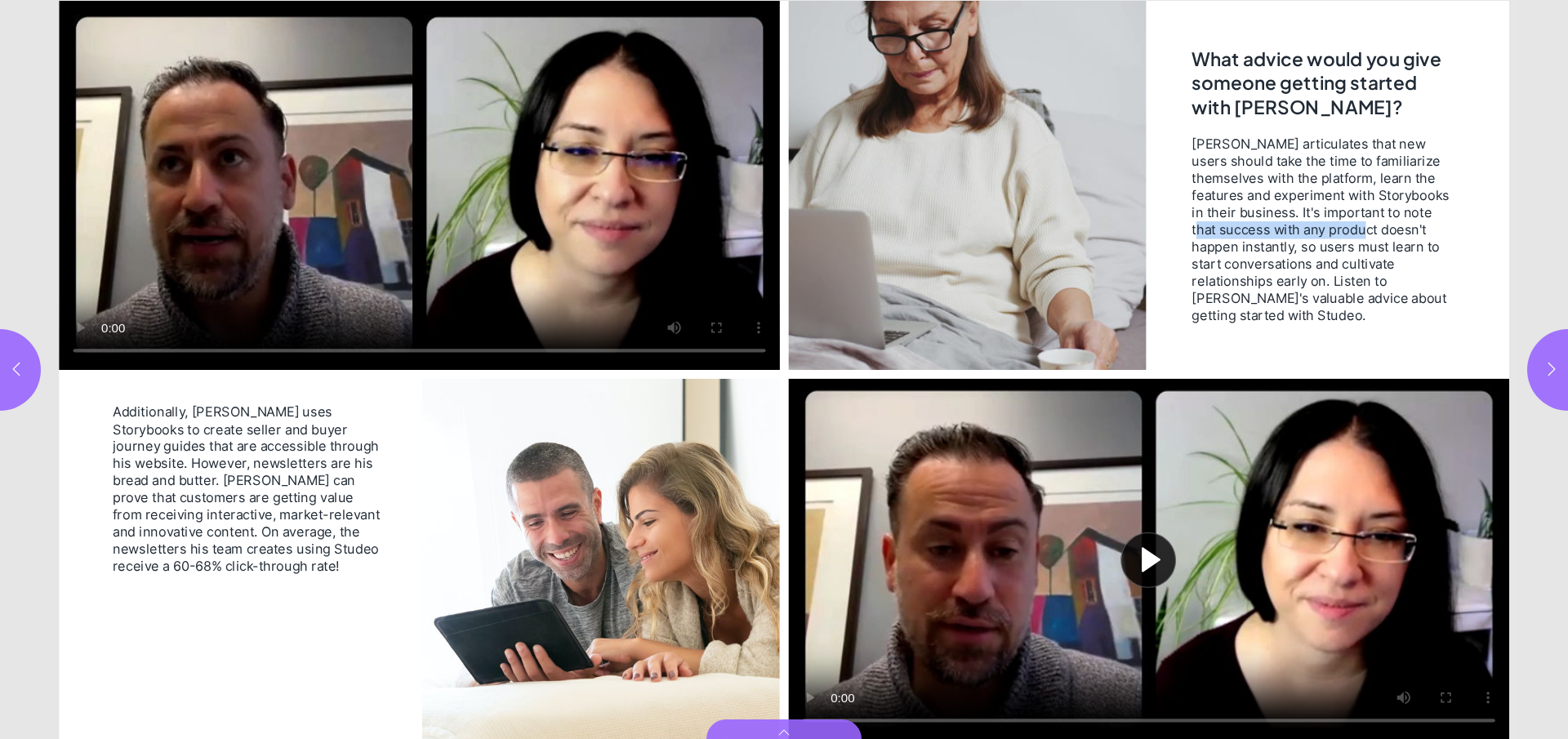
click at [1384, 232] on span "Emilio articulates that new users should take the time to familiarize themselve…" at bounding box center [1321, 228] width 259 height 189
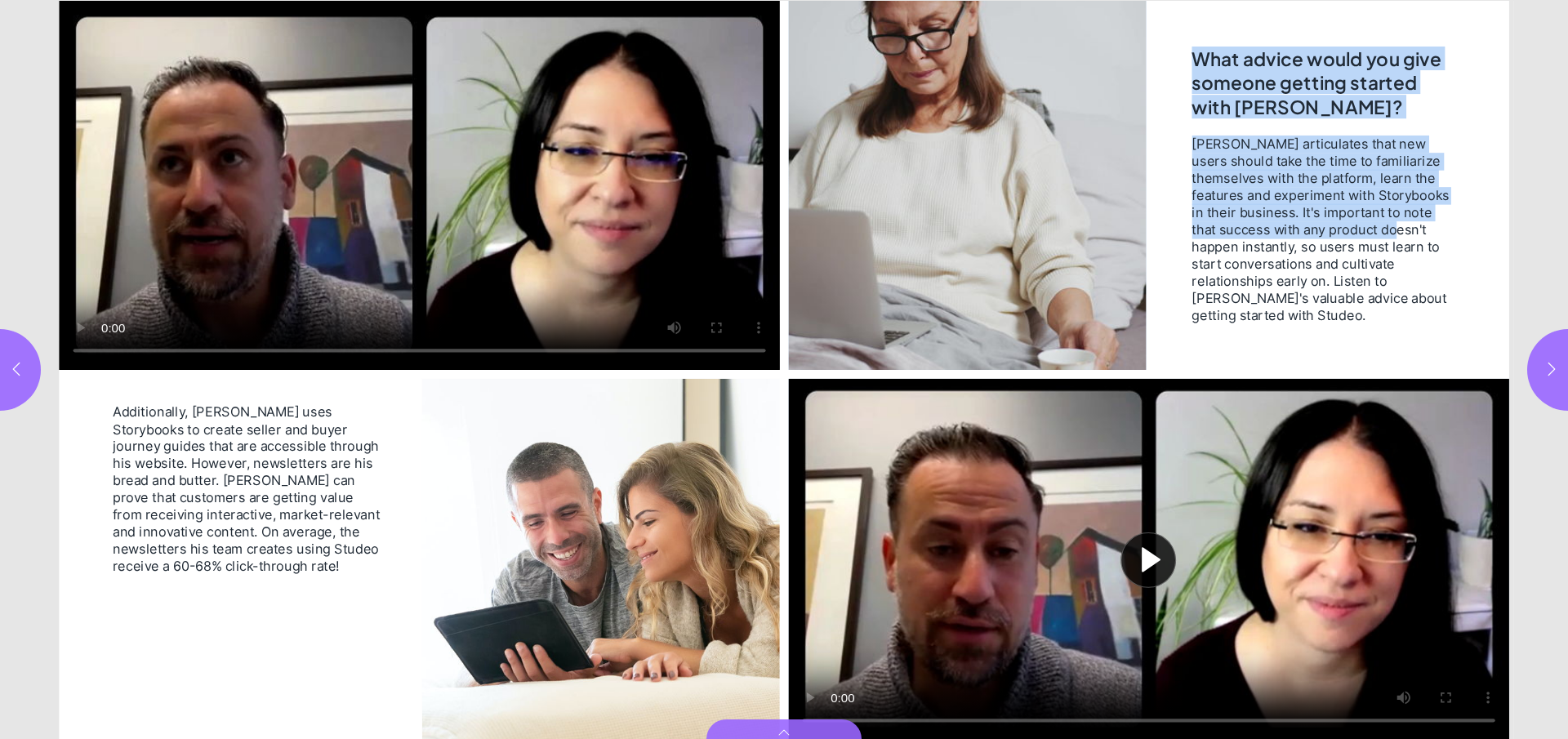
drag, startPoint x: 1199, startPoint y: 250, endPoint x: 1478, endPoint y: 250, distance: 279.0
click at [1478, 250] on div "Play video What advice would you give someone getting started with Studeo? Emil…" at bounding box center [1149, 370] width 729 height 739
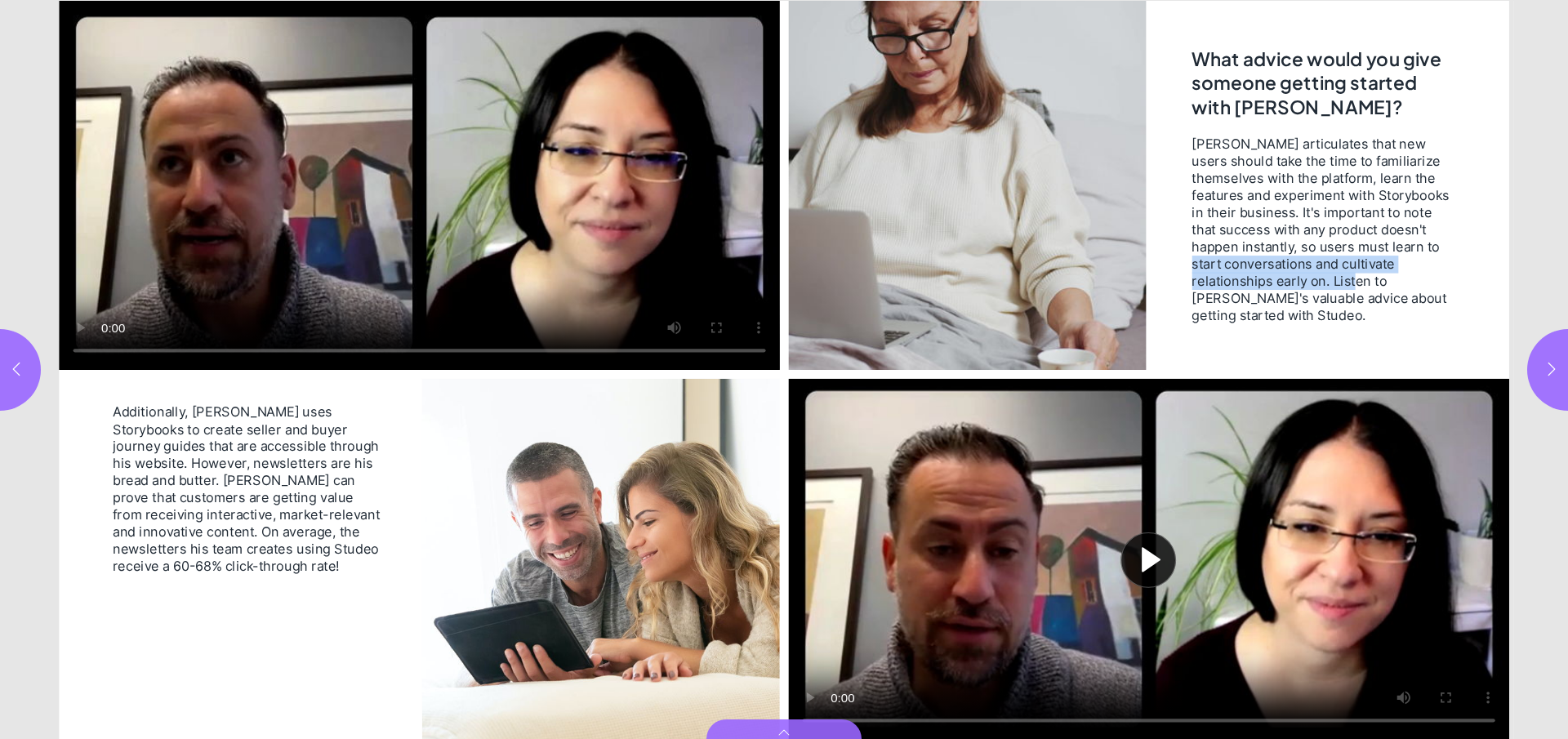
drag, startPoint x: 1256, startPoint y: 267, endPoint x: 1383, endPoint y: 279, distance: 127.6
click at [1395, 276] on span "Emilio articulates that new users should take the time to familiarize themselve…" at bounding box center [1321, 228] width 259 height 189
click at [1238, 301] on span "Emilio articulates that new users should take the time to familiarize themselve…" at bounding box center [1321, 228] width 259 height 189
drag, startPoint x: 1229, startPoint y: 304, endPoint x: 1270, endPoint y: 313, distance: 42.0
click at [1270, 313] on span "Emilio articulates that new users should take the time to familiarize themselve…" at bounding box center [1321, 228] width 259 height 189
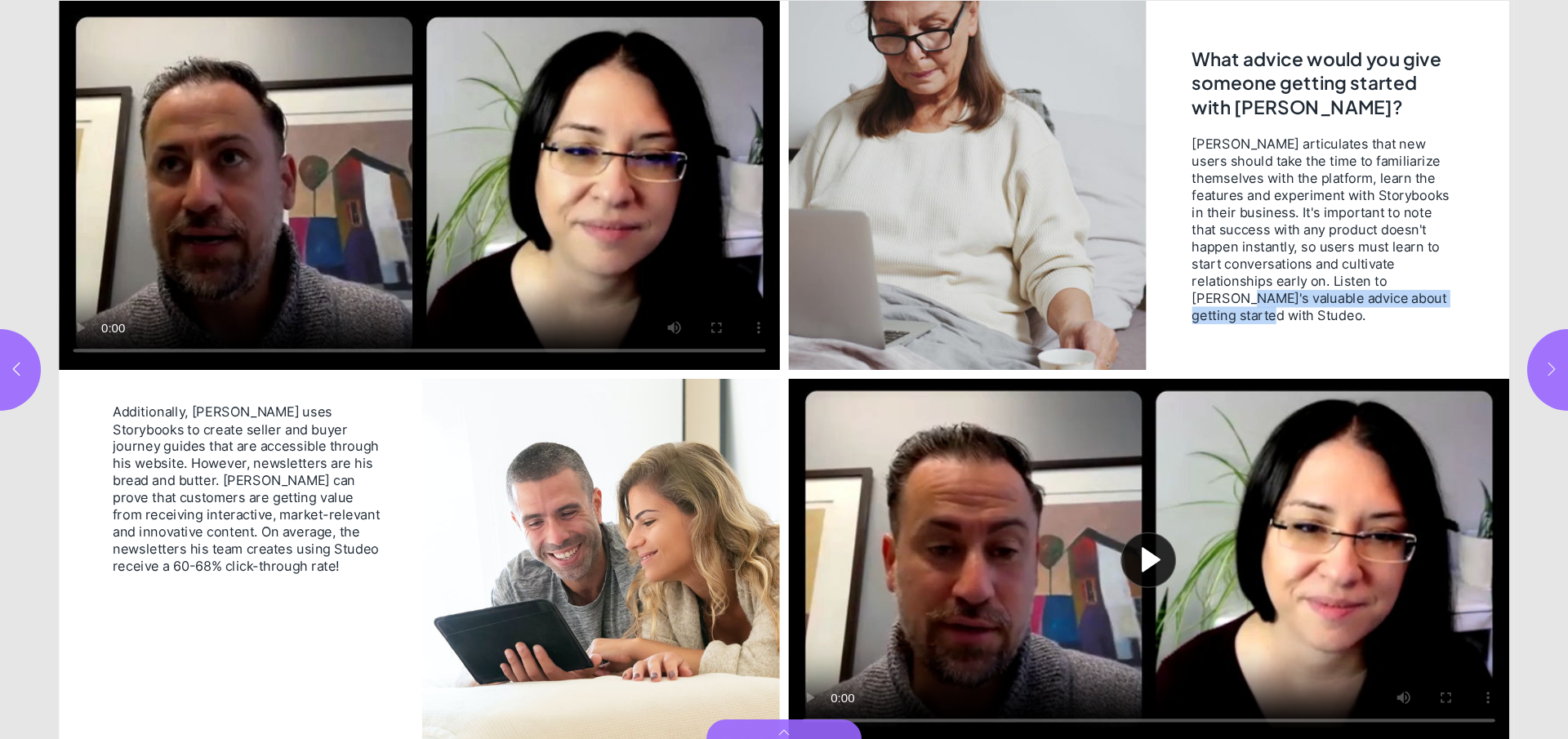
click at [1553, 370] on icon "button" at bounding box center [1551, 369] width 16 height 16
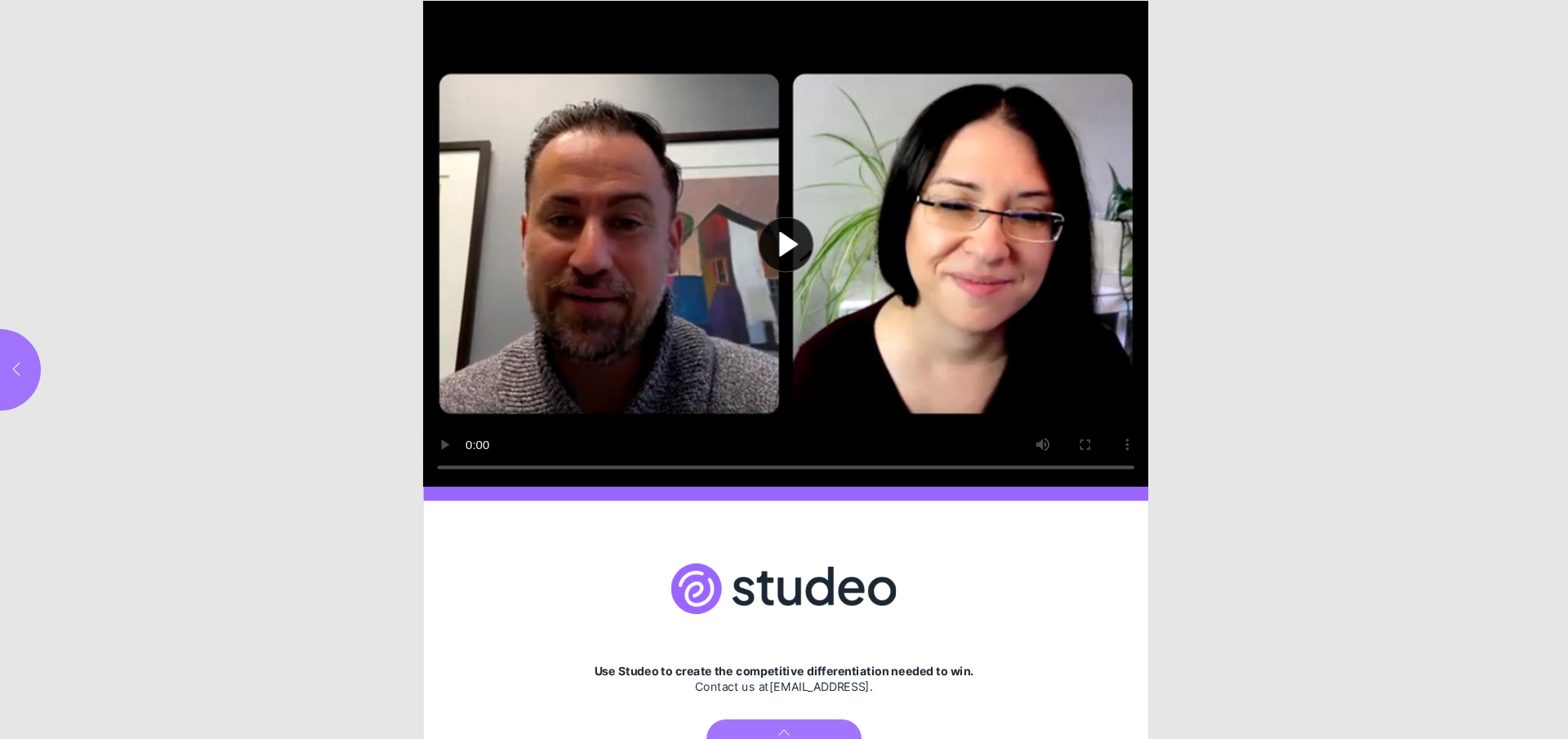
click at [17, 368] on icon "button" at bounding box center [16, 369] width 16 height 16
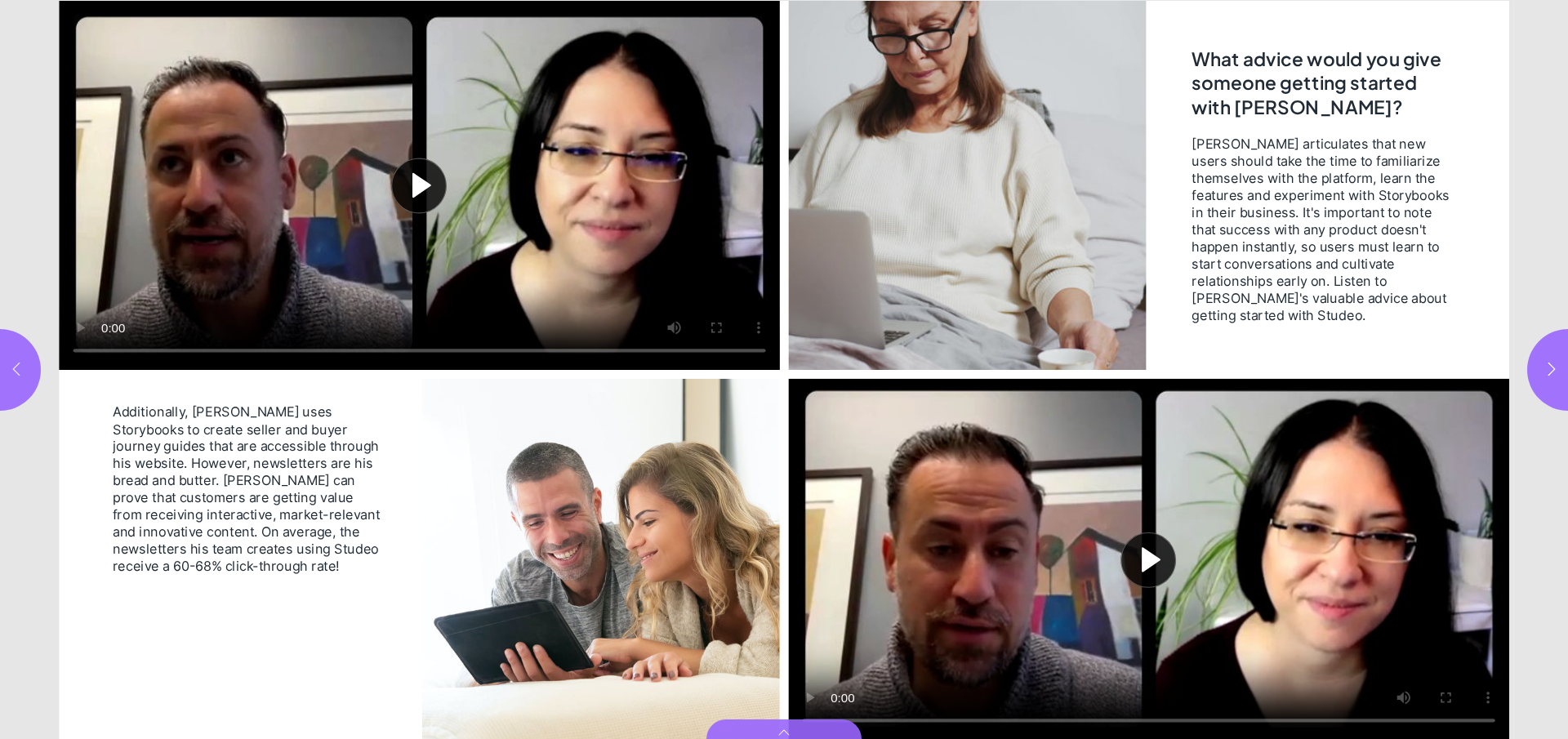
click at [15, 369] on icon "button" at bounding box center [16, 369] width 16 height 16
type input "***"
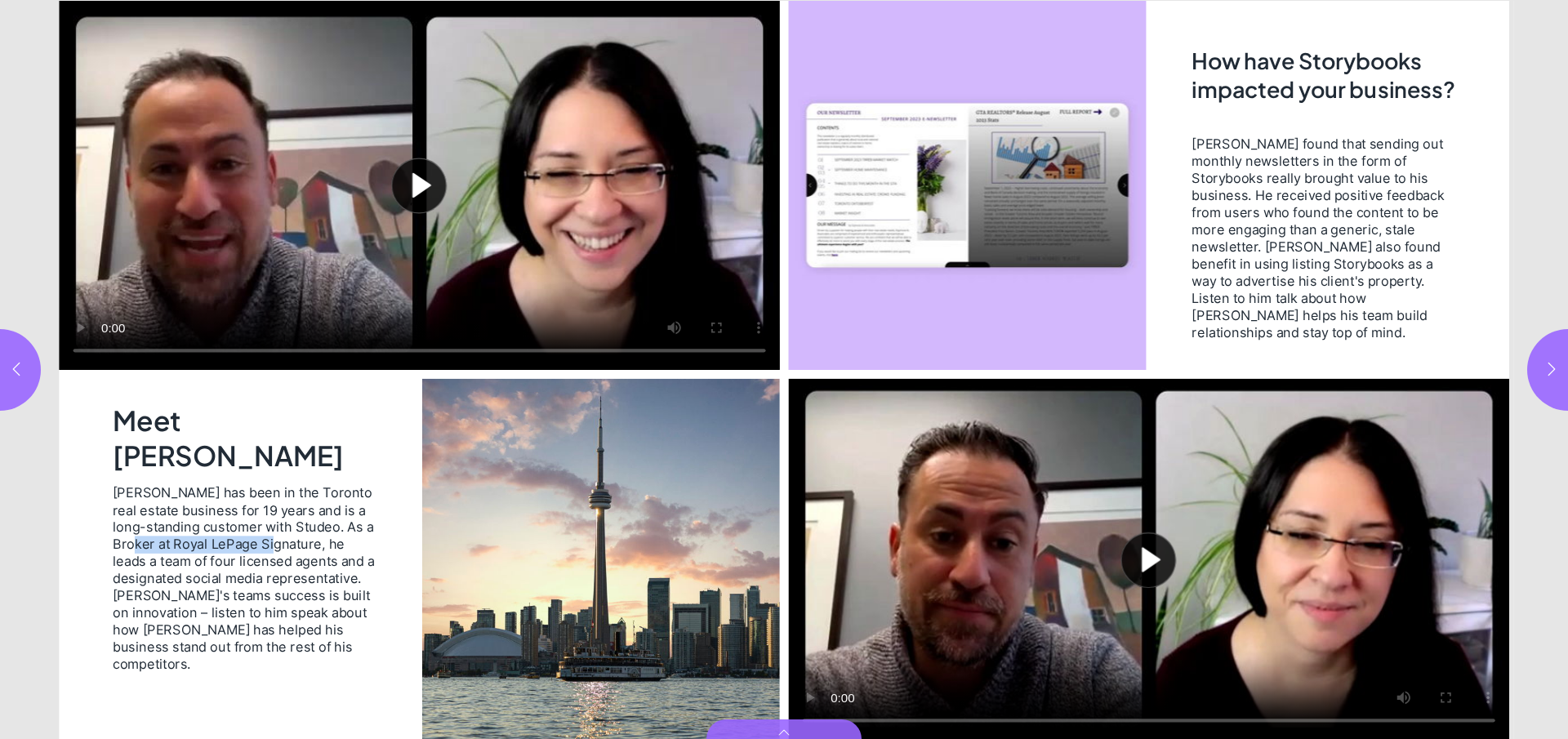
drag, startPoint x: 174, startPoint y: 545, endPoint x: 319, endPoint y: 541, distance: 145.1
click at [319, 541] on span "Emilio has been in the Toronto real estate business for 19 years and is a long-…" at bounding box center [246, 578] width 268 height 189
copy span "Royal LePage Signature"
click at [80, 326] on button "Play video" at bounding box center [418, 185] width 721 height 370
